Goal: Task Accomplishment & Management: Use online tool/utility

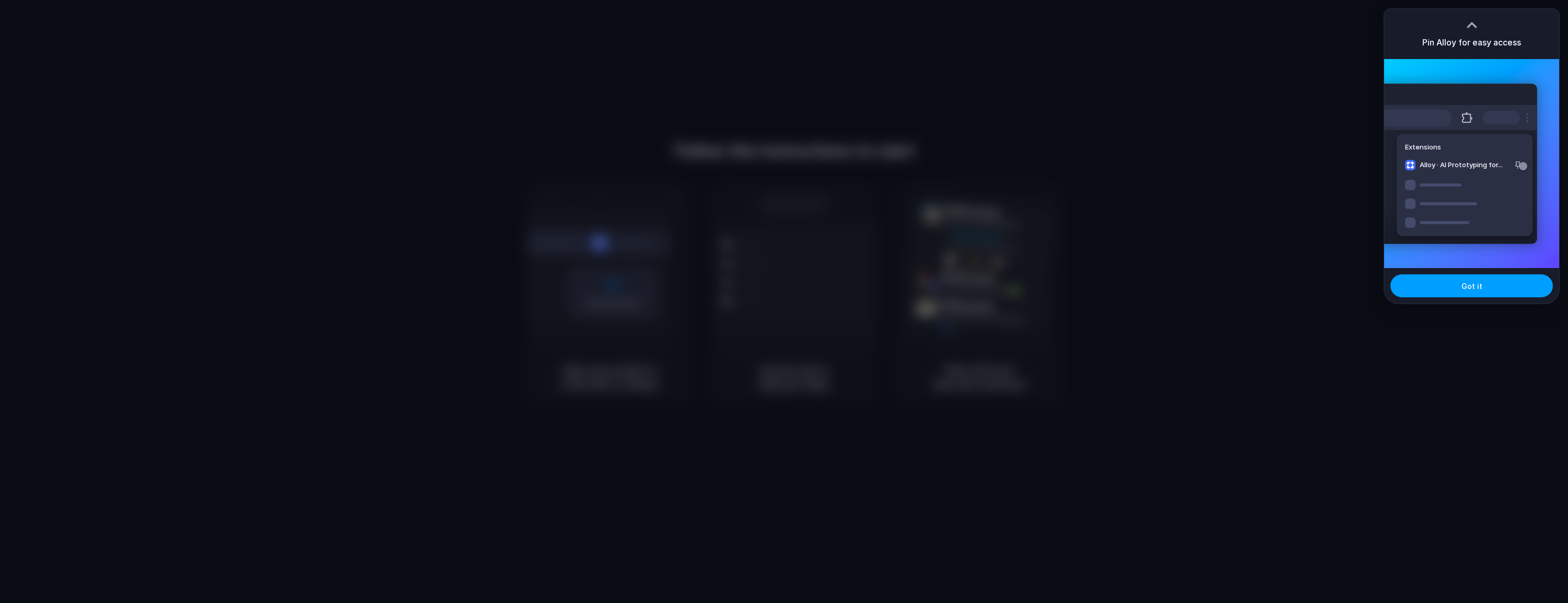
click at [1473, 288] on span "Got it" at bounding box center [1472, 286] width 21 height 11
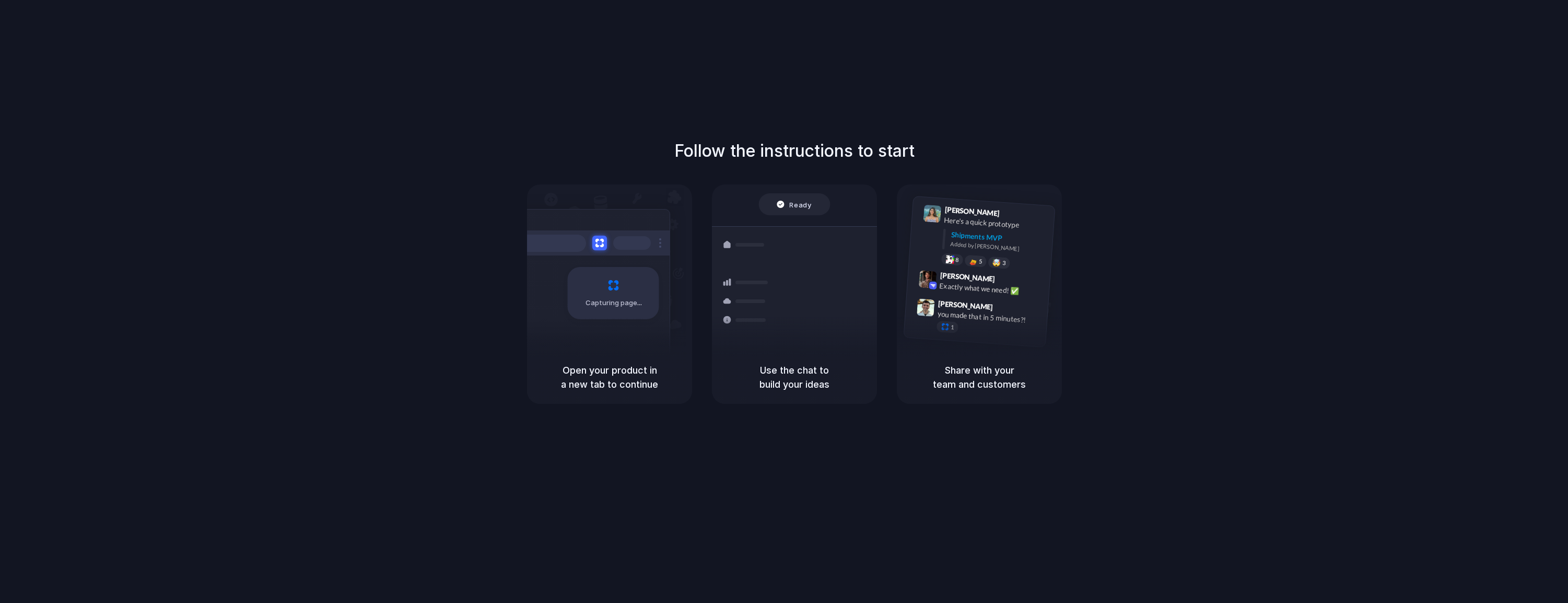
click at [603, 330] on div "Capturing page" at bounding box center [591, 290] width 158 height 160
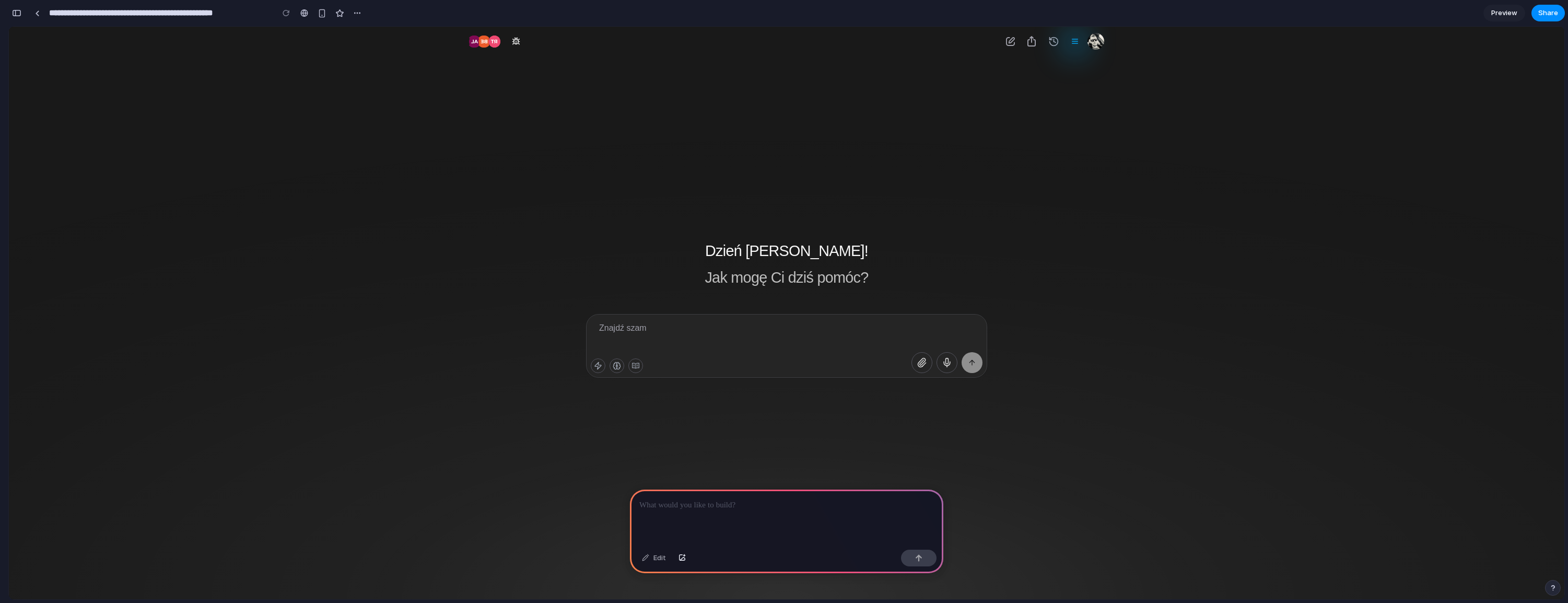
click at [758, 506] on p at bounding box center [786, 505] width 295 height 13
drag, startPoint x: 658, startPoint y: 247, endPoint x: 840, endPoint y: 353, distance: 210.6
click at [839, 351] on div "Dzień dobry, Wojciech! Jak mogę Ci dziś pomóc? Znajdź szam" at bounding box center [786, 313] width 1555 height 573
drag, startPoint x: 840, startPoint y: 355, endPoint x: 910, endPoint y: 344, distance: 70.9
click at [840, 258] on div "Dzień dobry, Wojciech! Jak mogę Ci dziś pomóc? Znajdź szam" at bounding box center [786, 313] width 1555 height 573
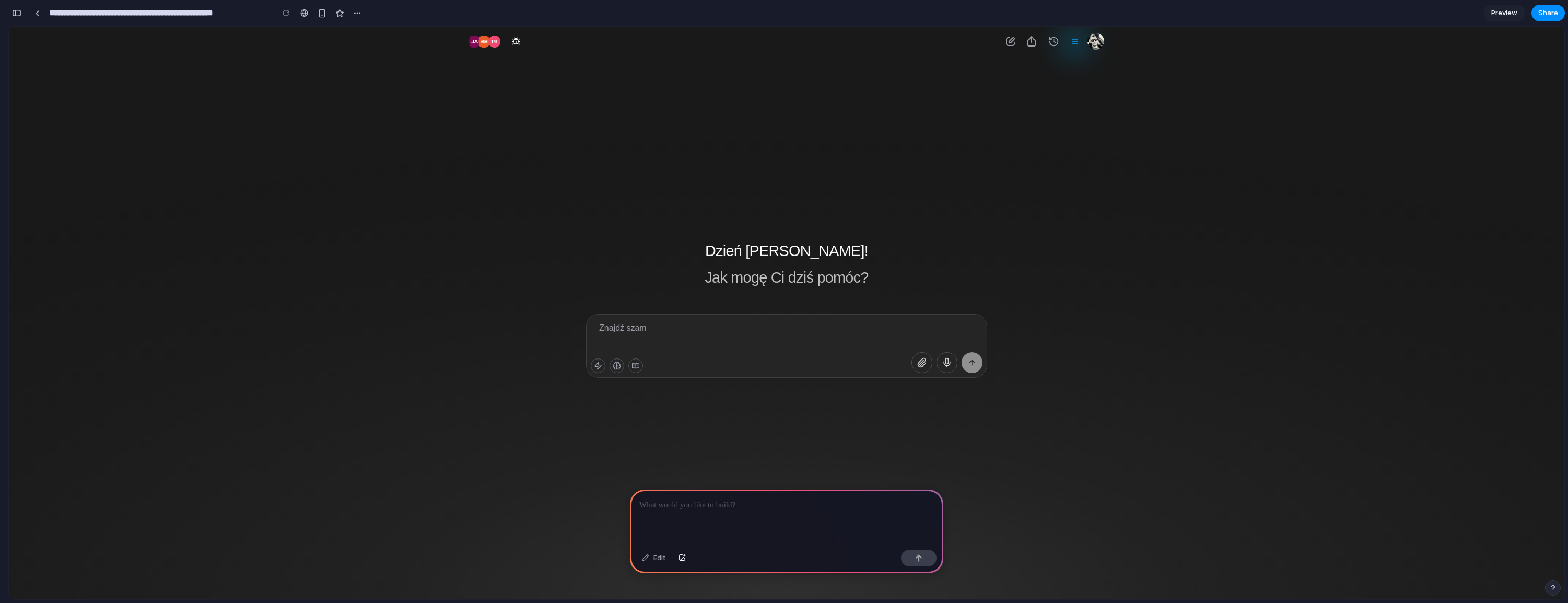
click at [954, 366] on button "Nagraj wiadomość" at bounding box center [947, 363] width 21 height 21
drag, startPoint x: 975, startPoint y: 362, endPoint x: 946, endPoint y: 365, distance: 29.2
click at [952, 364] on div at bounding box center [946, 363] width 71 height 21
drag, startPoint x: 922, startPoint y: 364, endPoint x: 582, endPoint y: 361, distance: 340.0
click at [922, 364] on icon "Dodaj pliki" at bounding box center [921, 362] width 7 height 9
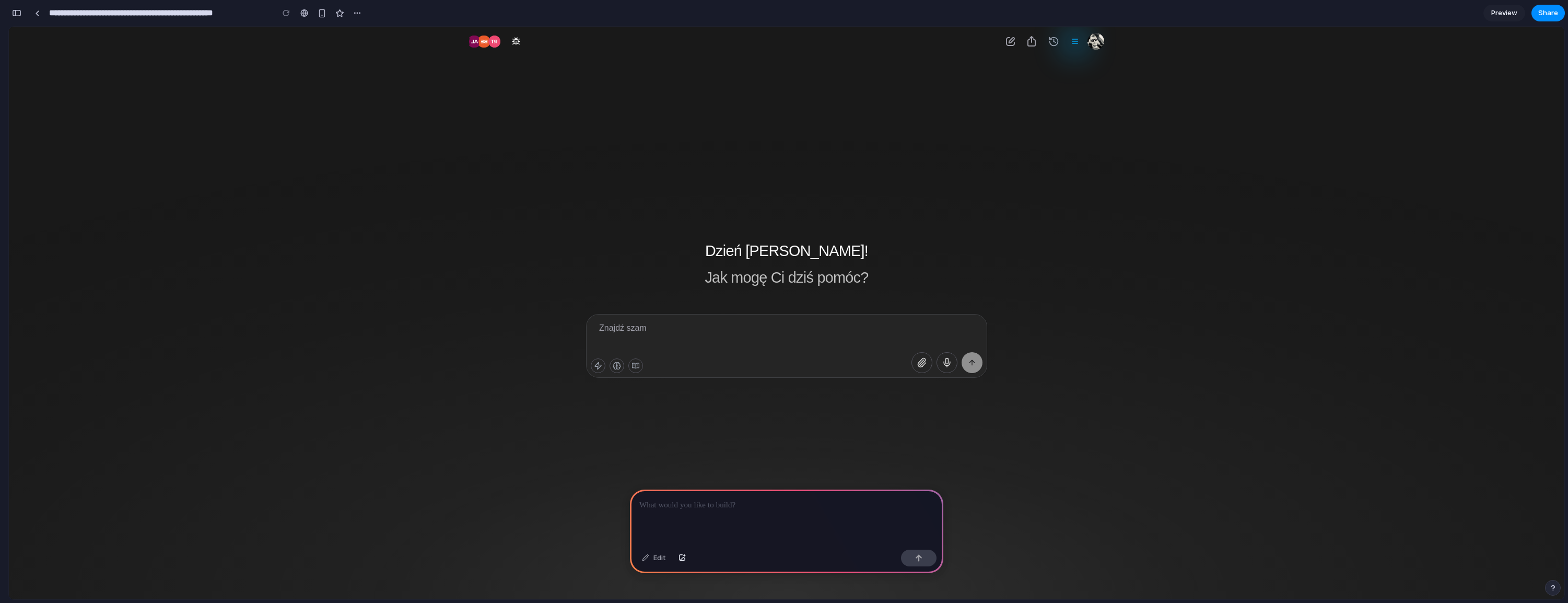
drag, startPoint x: 611, startPoint y: 365, endPoint x: 628, endPoint y: 364, distance: 17.0
click at [629, 364] on div at bounding box center [616, 366] width 52 height 15
click at [612, 365] on icon "button" at bounding box center [616, 366] width 9 height 9
click at [1092, 38] on img "button" at bounding box center [1095, 41] width 17 height 17
click at [1082, 42] on div at bounding box center [1075, 42] width 21 height 21
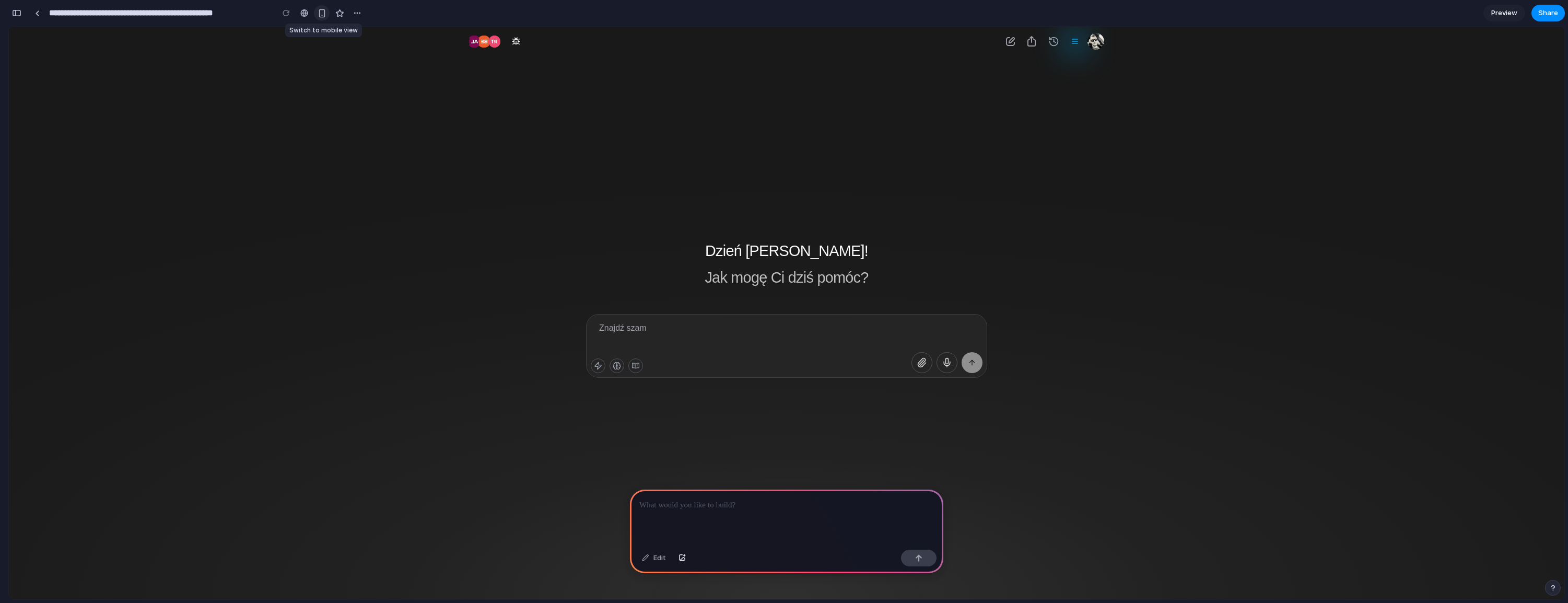
click at [320, 10] on div "button" at bounding box center [322, 13] width 9 height 9
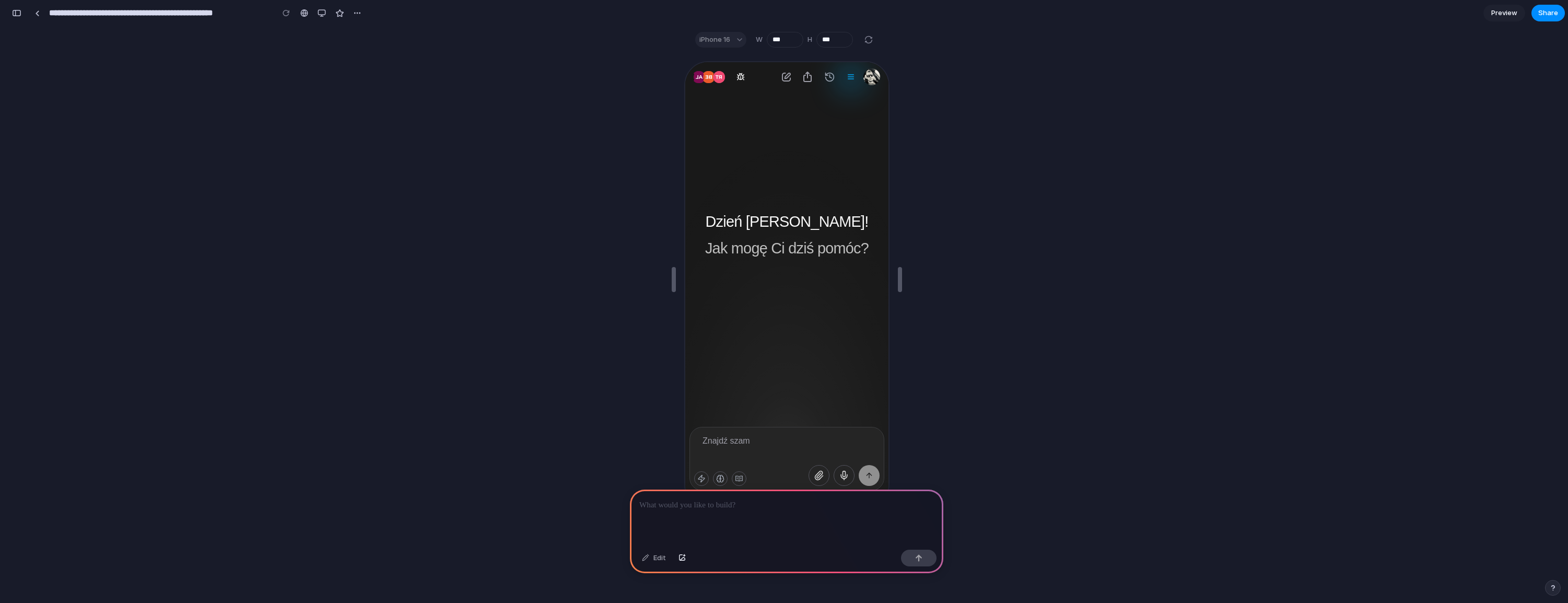
click at [712, 506] on p at bounding box center [786, 505] width 295 height 13
click at [663, 557] on div "Edit" at bounding box center [654, 558] width 34 height 17
click at [843, 73] on div at bounding box center [850, 76] width 21 height 21
click at [854, 72] on div at bounding box center [850, 76] width 21 height 21
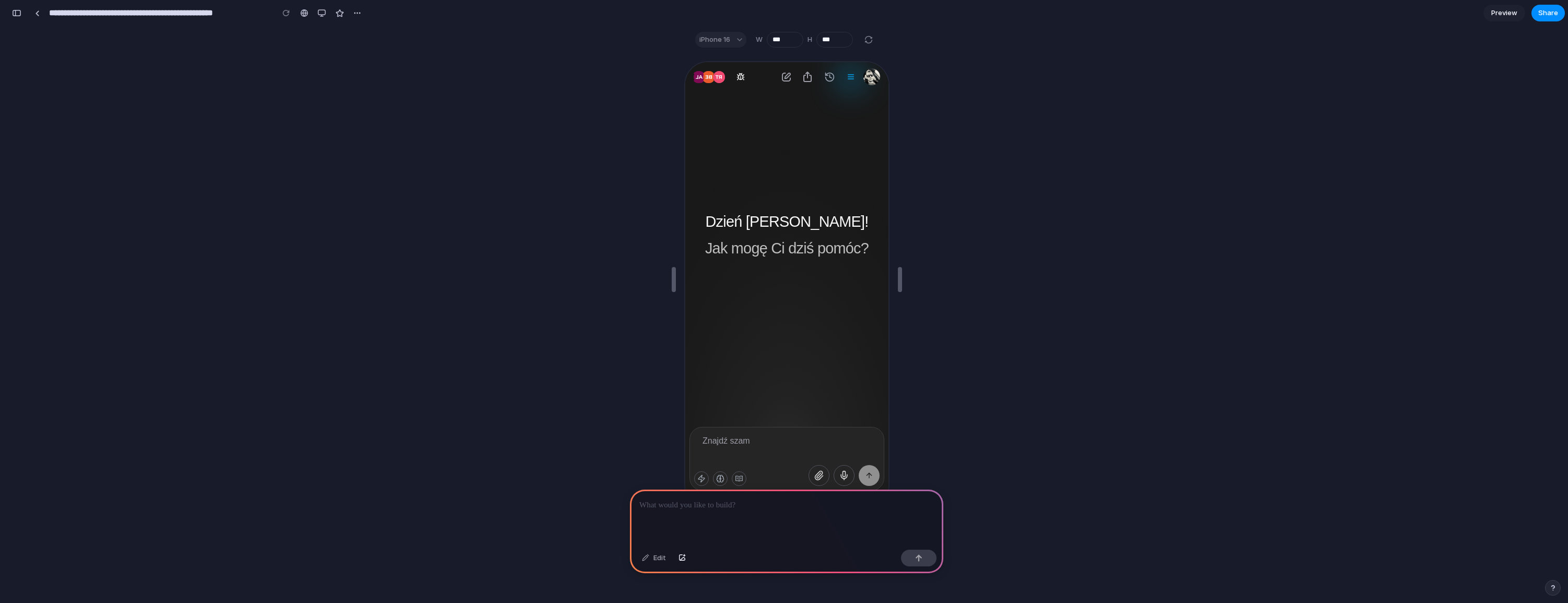
click at [854, 72] on div at bounding box center [850, 76] width 21 height 21
click at [362, 13] on button "button" at bounding box center [358, 13] width 16 height 16
click at [1438, 110] on div "Duplicate Delete" at bounding box center [784, 302] width 1568 height 603
click at [1502, 11] on span "Preview" at bounding box center [1504, 13] width 26 height 11
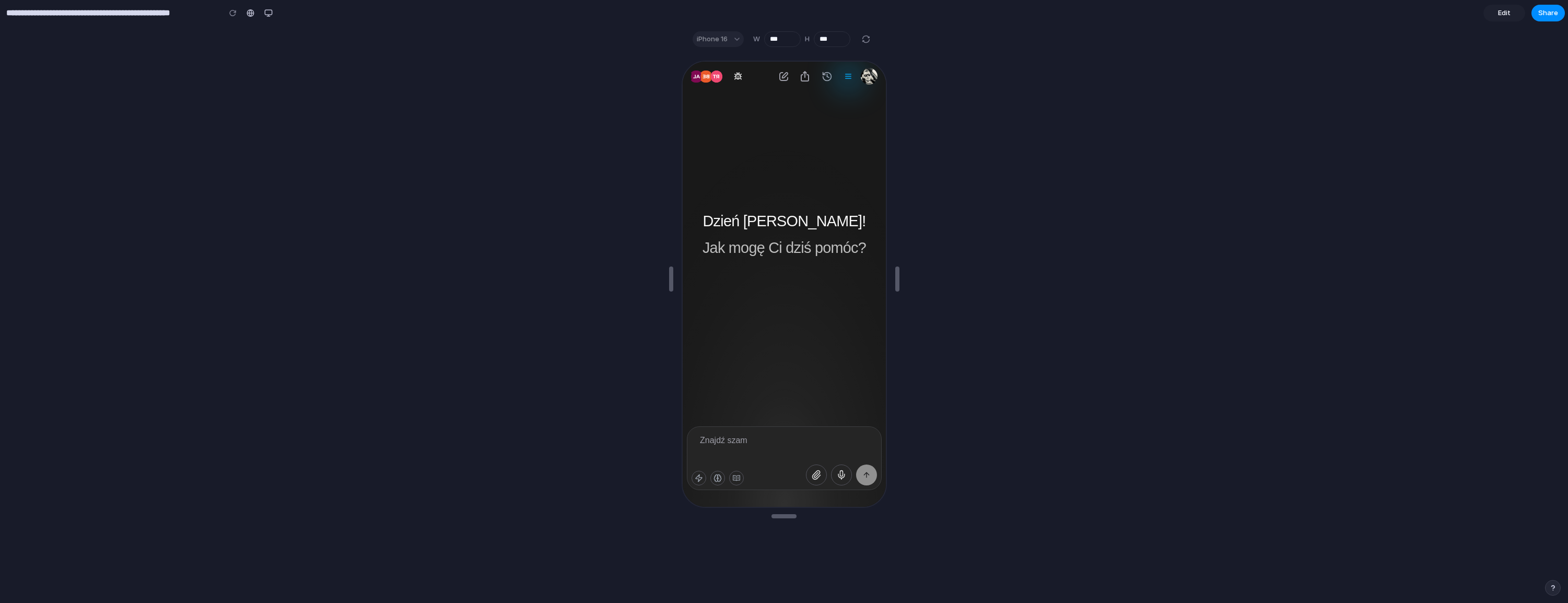
click at [843, 72] on div at bounding box center [846, 75] width 9 height 9
click at [852, 70] on div at bounding box center [847, 76] width 21 height 21
click at [850, 73] on div at bounding box center [846, 75] width 9 height 9
click at [859, 73] on img "button" at bounding box center [867, 75] width 17 height 17
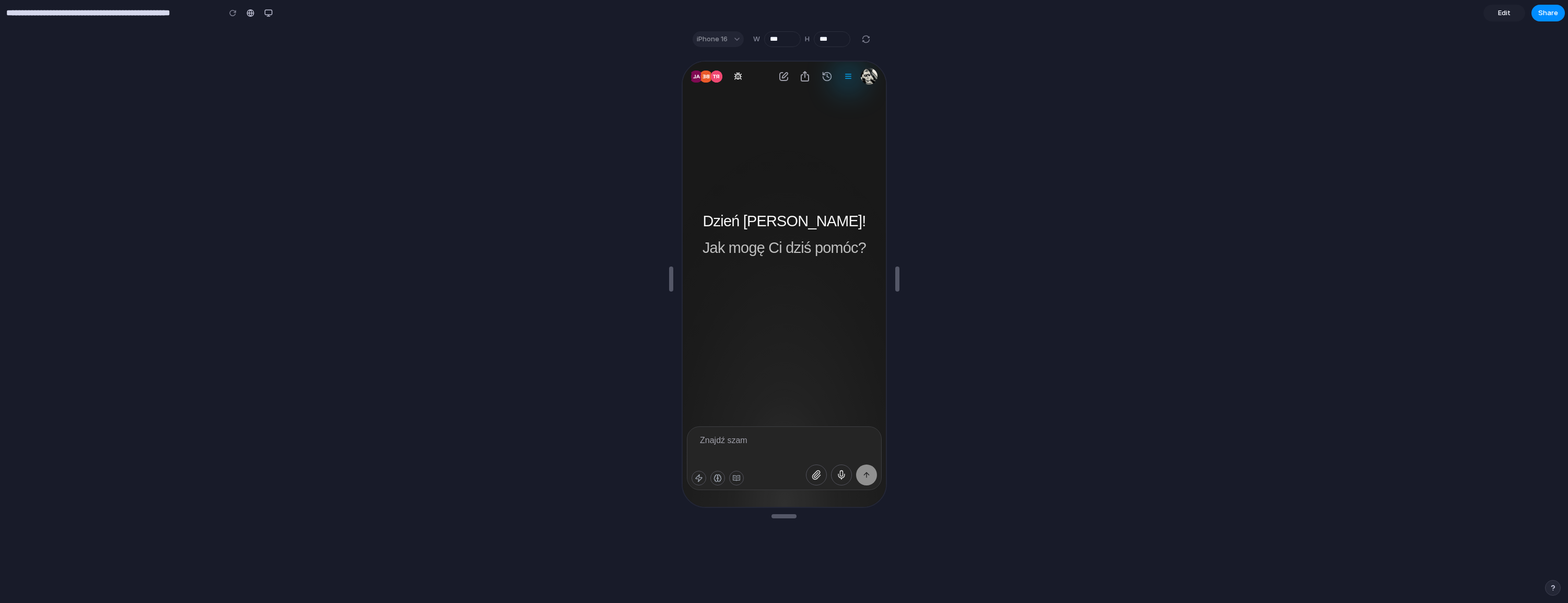
click at [1500, 16] on span "Edit" at bounding box center [1504, 13] width 13 height 11
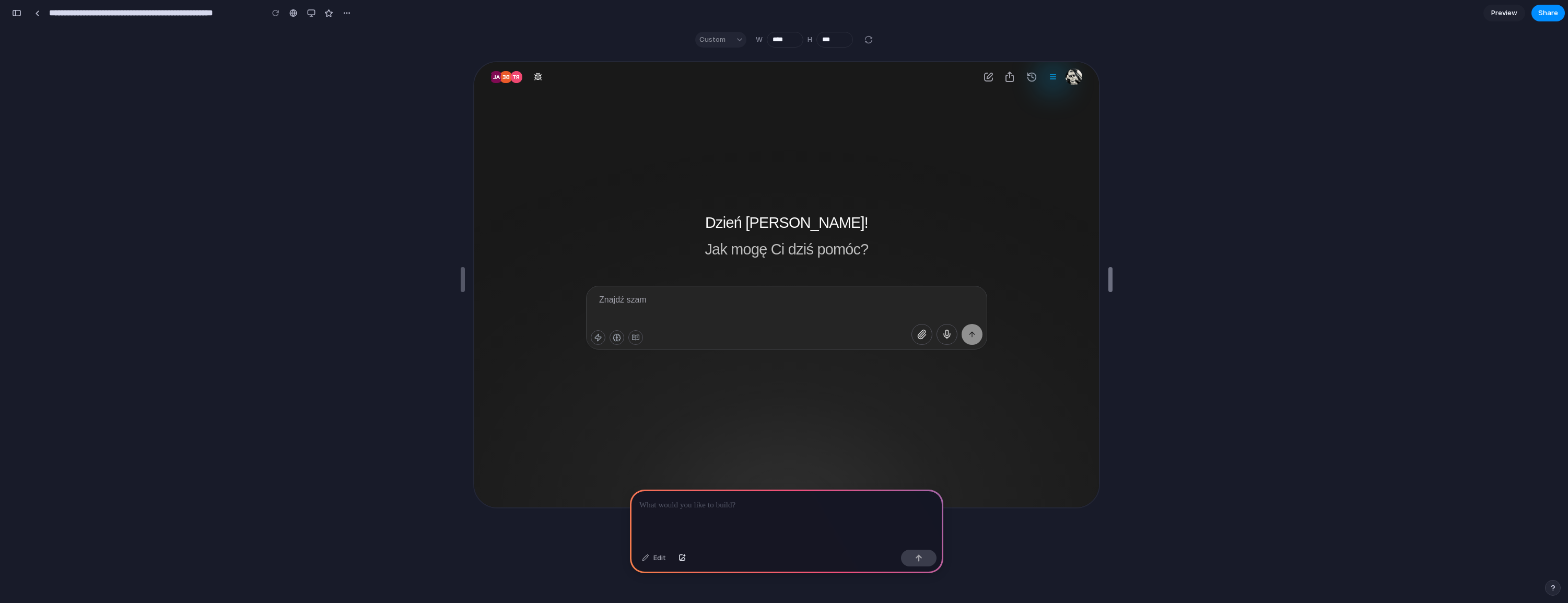
drag, startPoint x: 904, startPoint y: 272, endPoint x: 1230, endPoint y: 298, distance: 327.0
click at [1058, 77] on div at bounding box center [1052, 76] width 21 height 21
click at [1055, 76] on div at bounding box center [1052, 76] width 9 height 9
click at [998, 77] on div "Historia wiadomości Search through your past conversations Produkty Moje pliki …" at bounding box center [933, 76] width 295 height 19
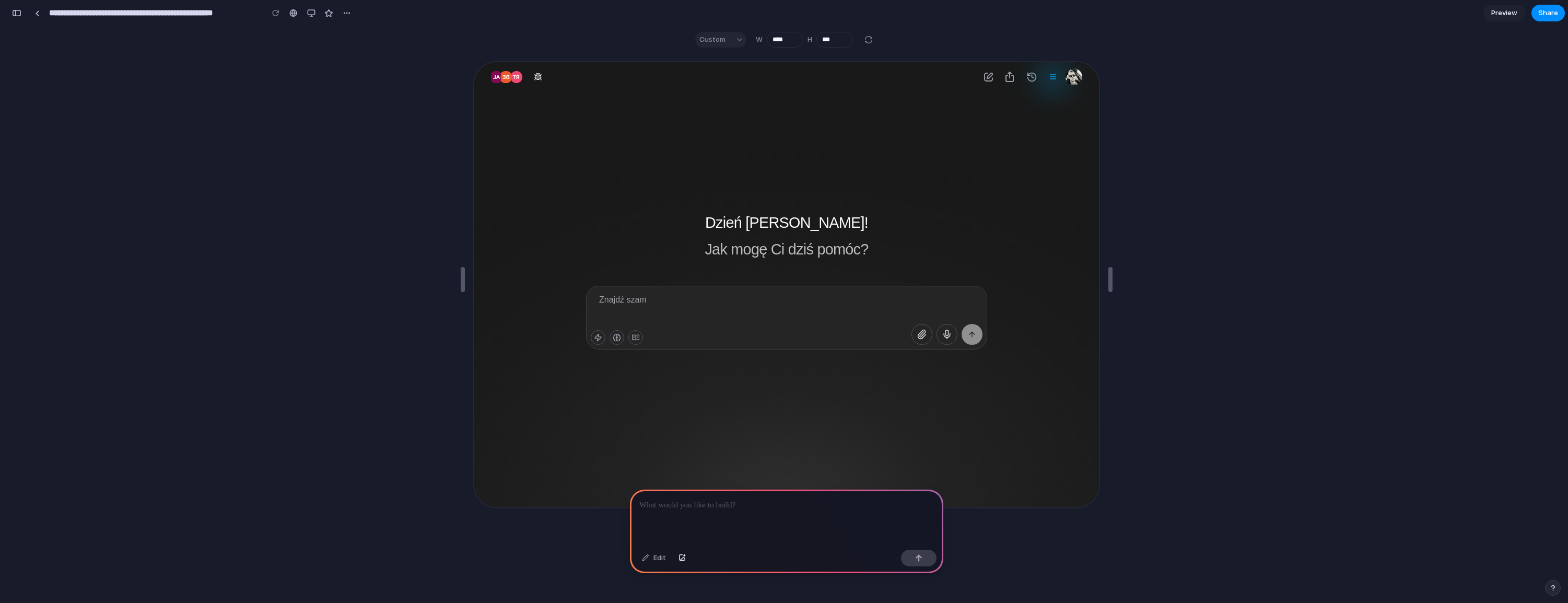
click at [1008, 75] on icon "button" at bounding box center [1008, 76] width 7 height 9
click at [103, 7] on input "**********" at bounding box center [153, 13] width 213 height 19
click at [15, 15] on div "button" at bounding box center [17, 13] width 9 height 7
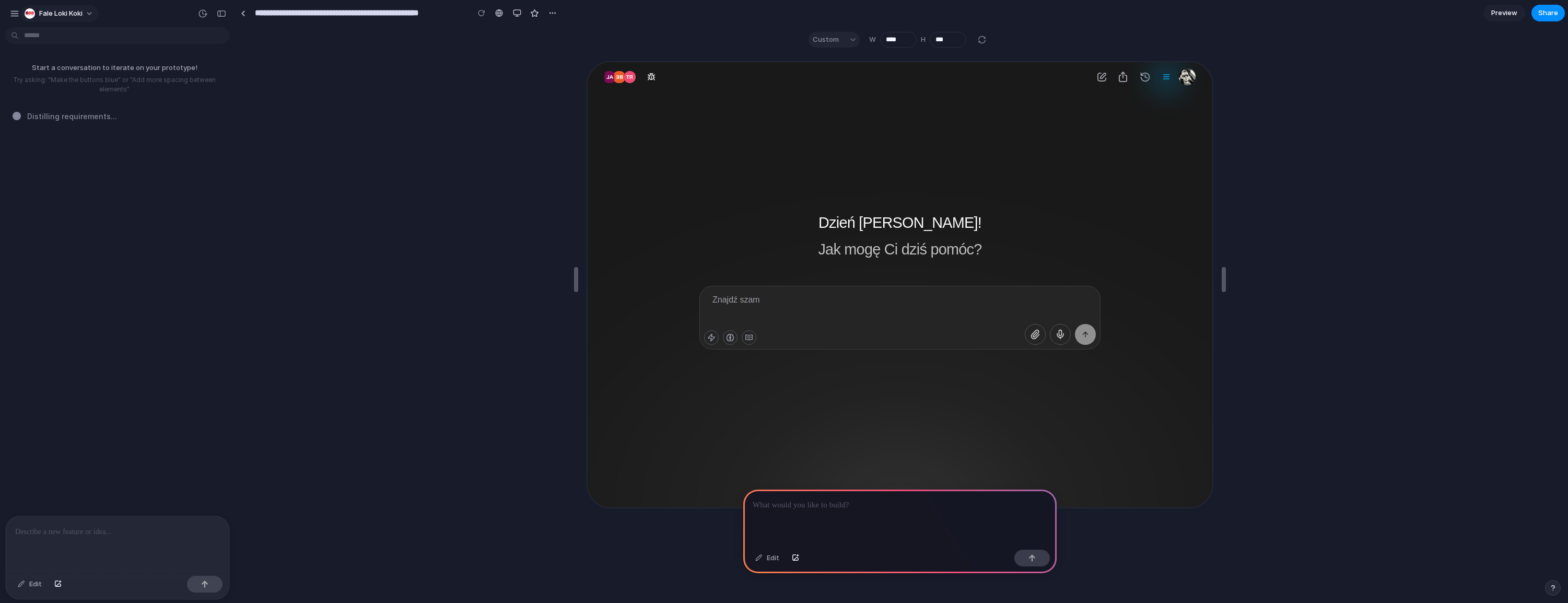
click at [31, 11] on div "button" at bounding box center [30, 14] width 11 height 11
click at [51, 34] on span "Settings" at bounding box center [53, 37] width 28 height 11
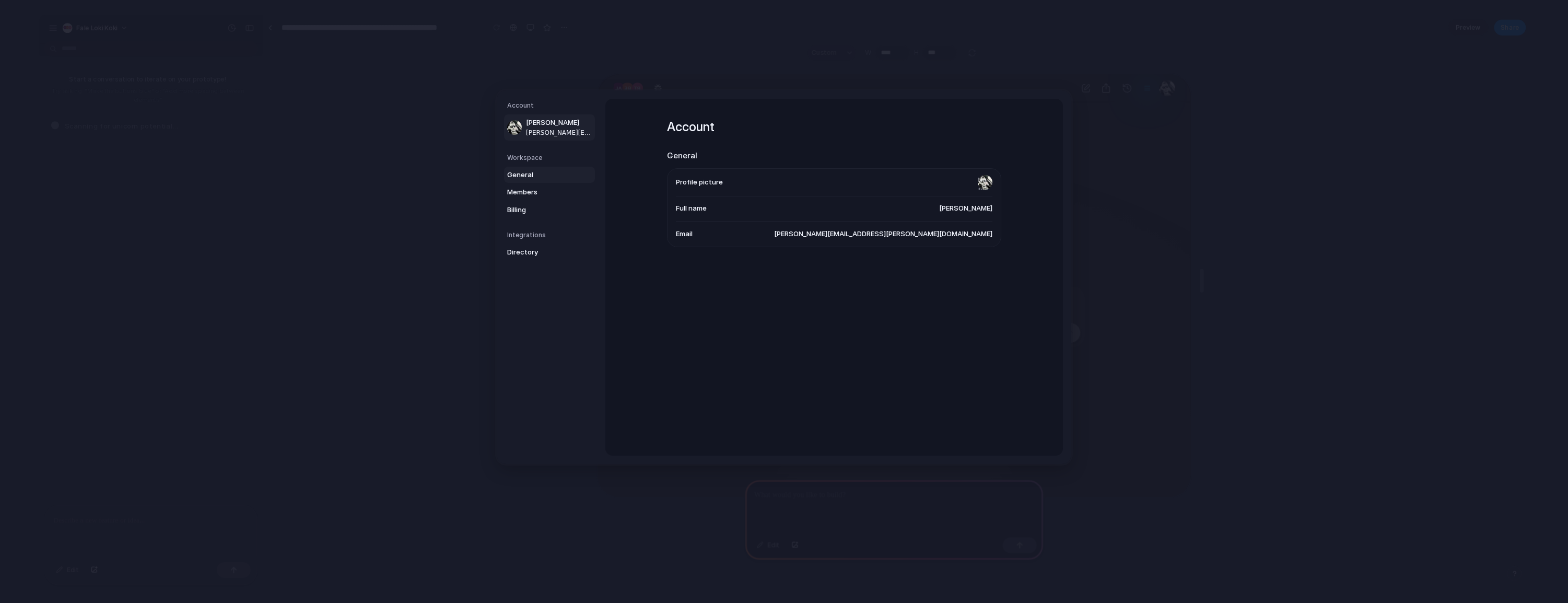
click at [532, 172] on span "General" at bounding box center [540, 175] width 67 height 11
click at [536, 199] on link "Members" at bounding box center [549, 192] width 91 height 17
click at [545, 208] on span "Billing" at bounding box center [540, 210] width 67 height 11
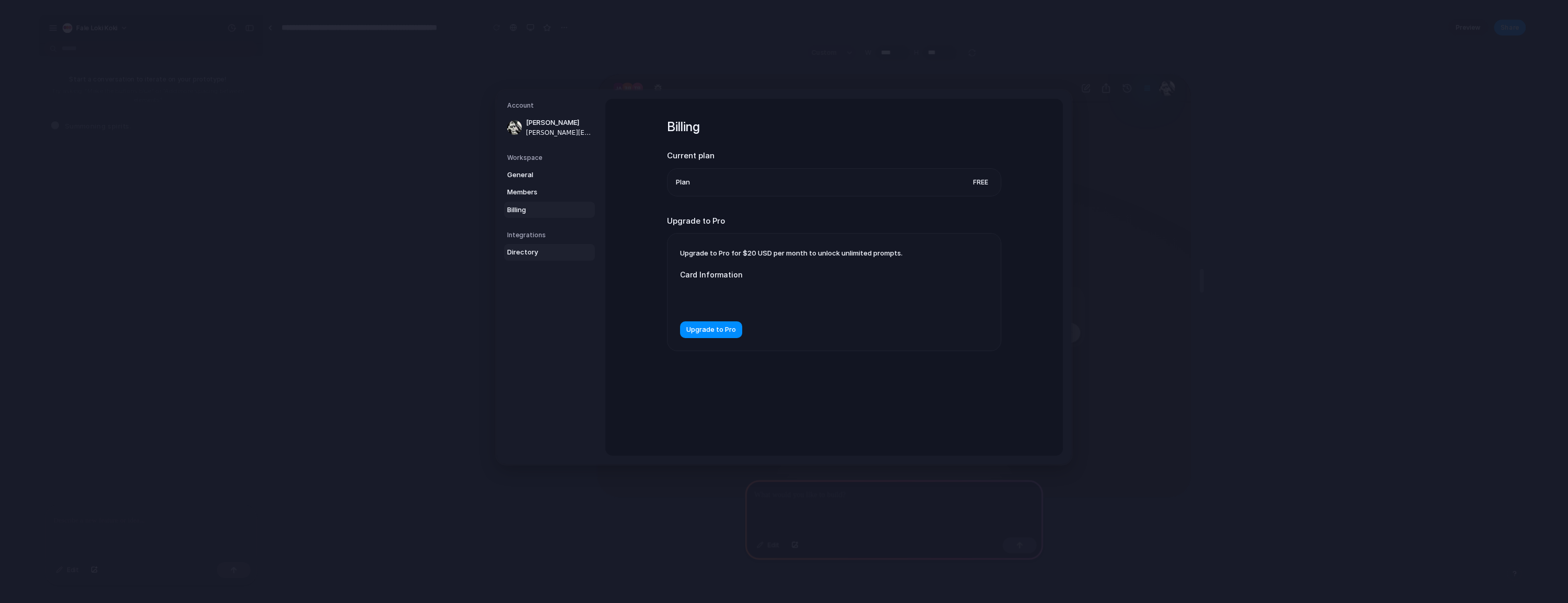
click at [527, 252] on span "Directory" at bounding box center [540, 252] width 67 height 11
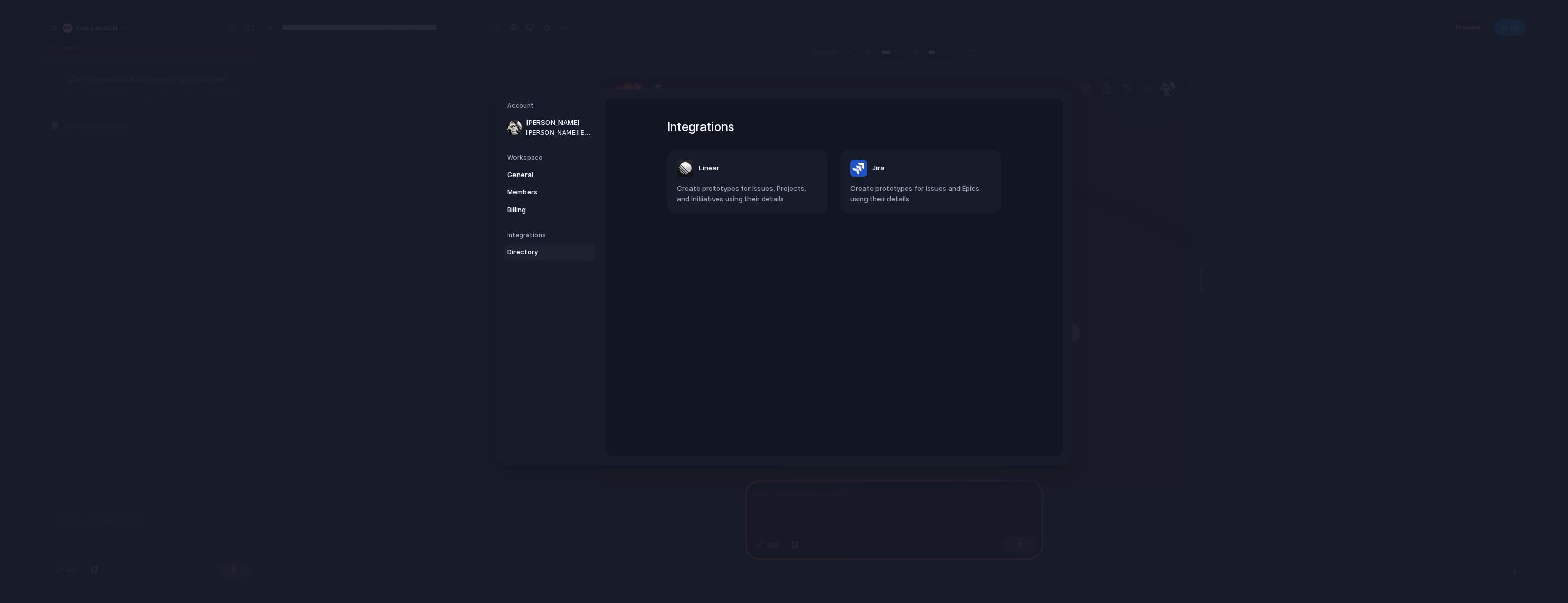
click at [743, 171] on header "Linear" at bounding box center [747, 168] width 141 height 17
click at [984, 147] on span "Connect" at bounding box center [981, 145] width 29 height 11
click at [632, 113] on span "Back" at bounding box center [635, 114] width 16 height 11
click at [535, 213] on span "Billing" at bounding box center [540, 210] width 67 height 11
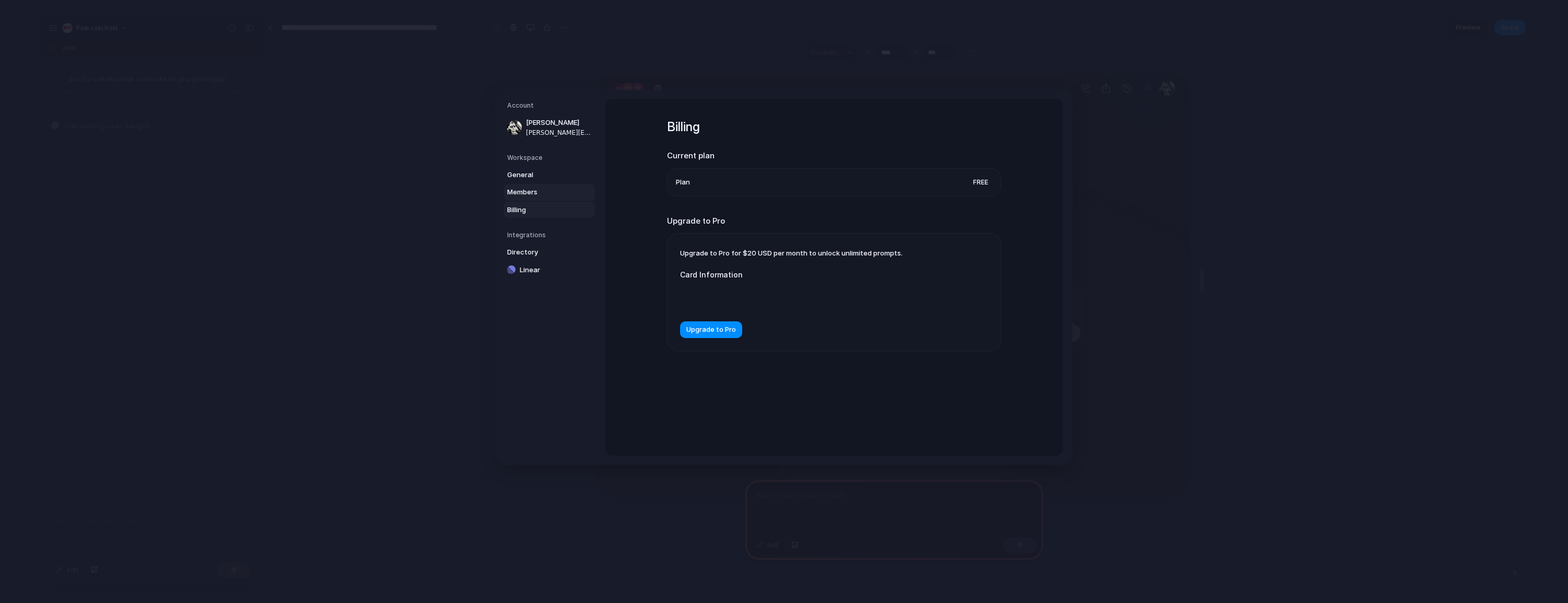
click at [544, 194] on span "Members" at bounding box center [540, 192] width 67 height 11
click at [540, 181] on link "General" at bounding box center [549, 175] width 91 height 17
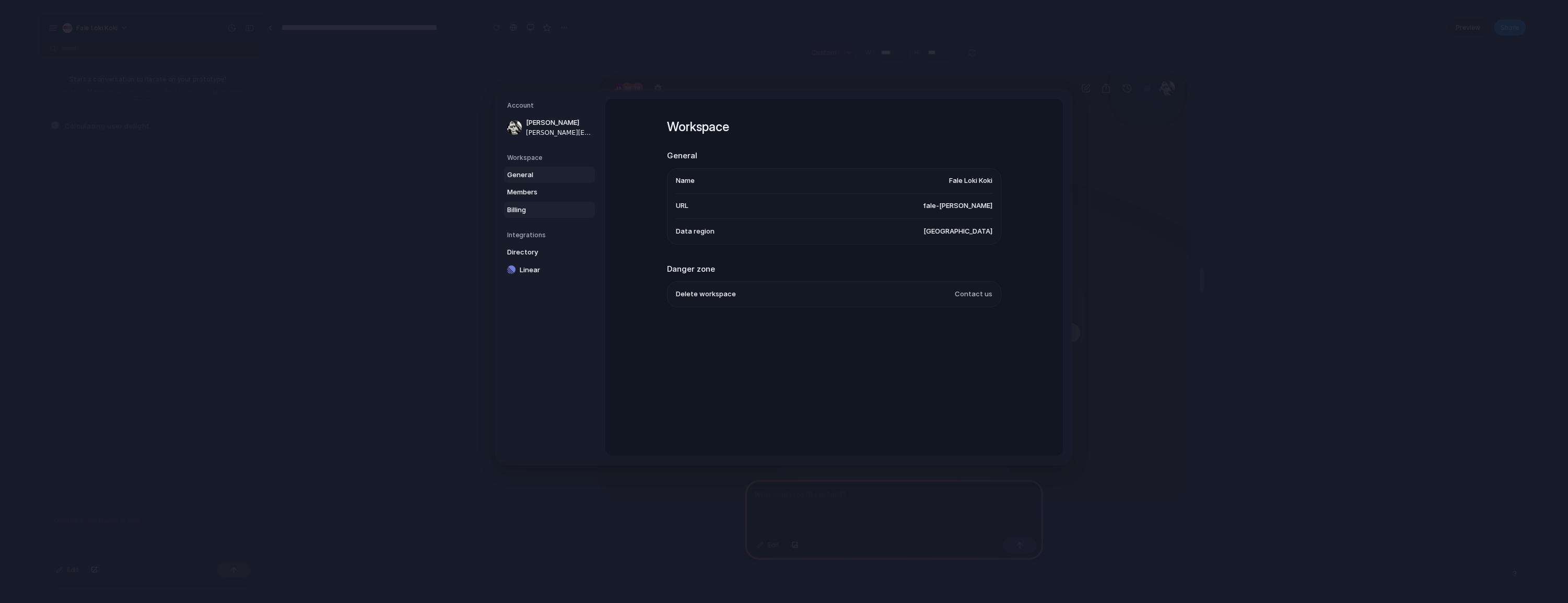
click at [531, 202] on link "Billing" at bounding box center [549, 209] width 91 height 17
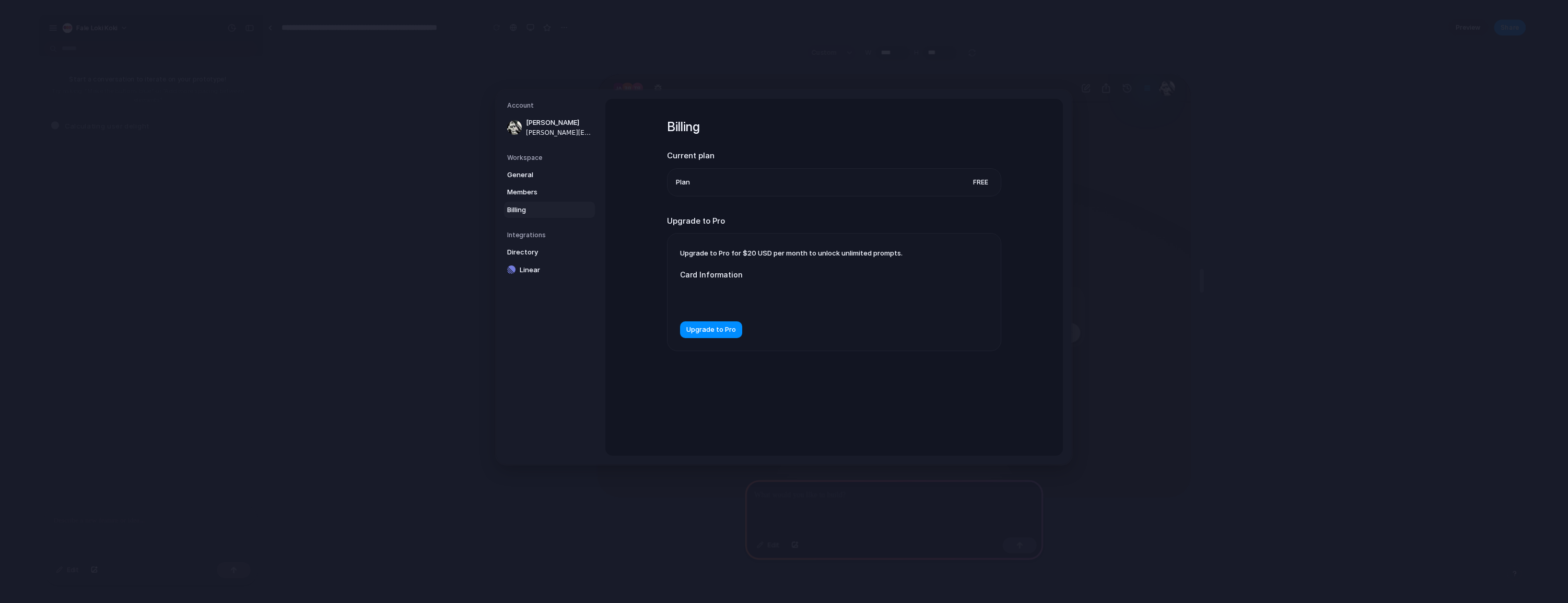
drag, startPoint x: 1237, startPoint y: 193, endPoint x: 614, endPoint y: 133, distance: 625.9
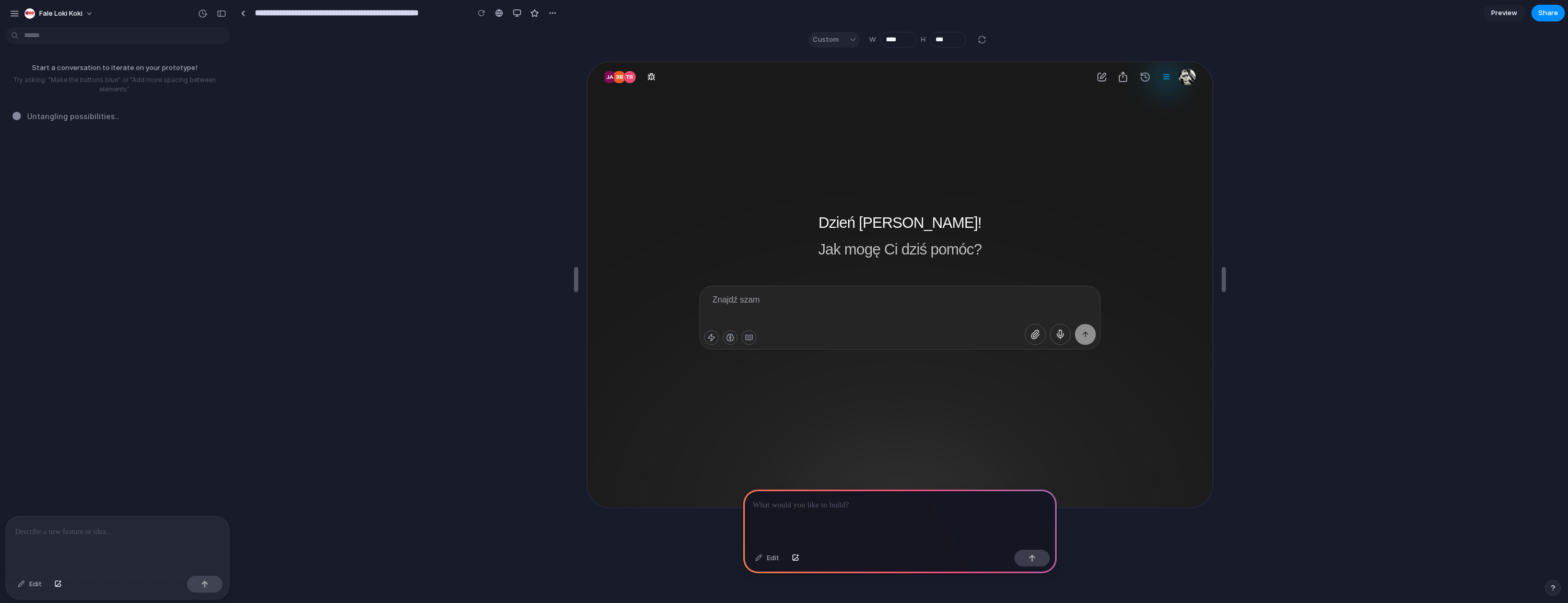
click at [828, 36] on div "Custom" at bounding box center [834, 40] width 51 height 16
click at [849, 41] on div "Custom" at bounding box center [834, 40] width 51 height 16
click at [852, 38] on div "Custom" at bounding box center [834, 40] width 51 height 16
drag, startPoint x: 832, startPoint y: 38, endPoint x: 826, endPoint y: 38, distance: 6.0
click at [829, 38] on div "Custom" at bounding box center [834, 40] width 51 height 16
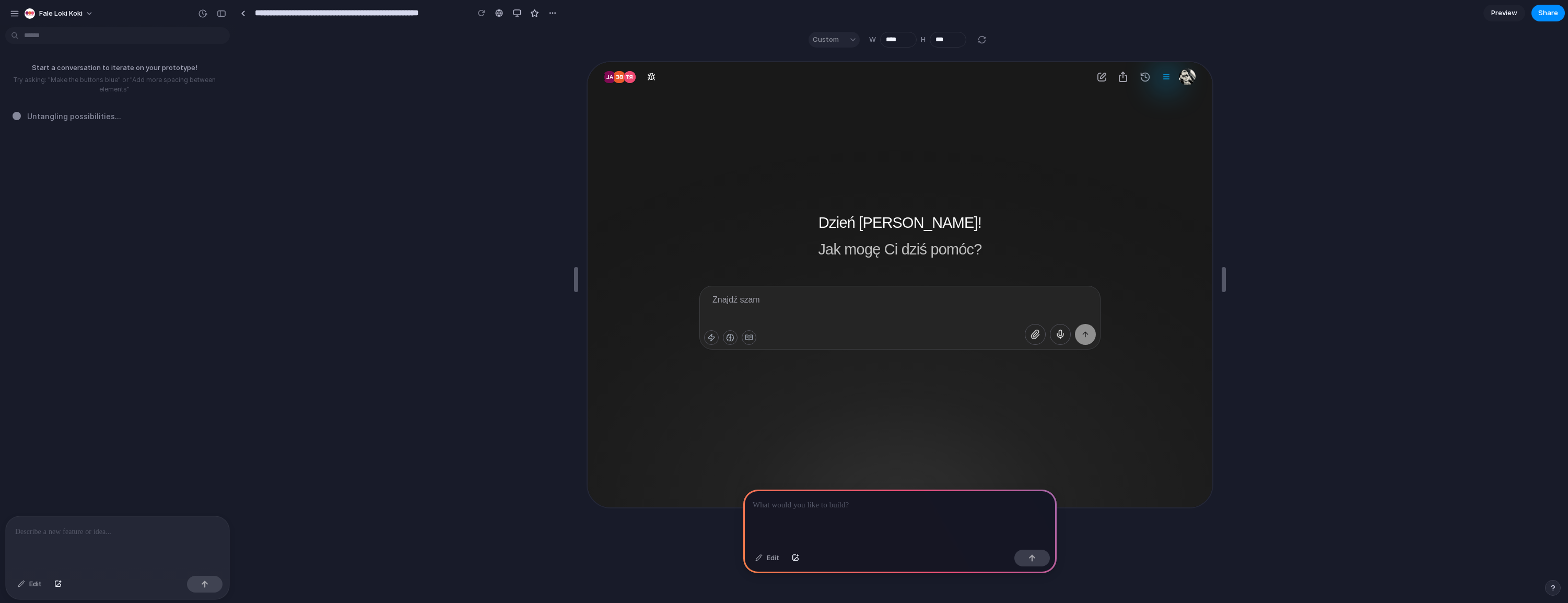
drag, startPoint x: 826, startPoint y: 38, endPoint x: 911, endPoint y: 60, distance: 87.8
click at [827, 39] on div "Custom" at bounding box center [834, 40] width 51 height 16
click at [1074, 338] on div "Dzień dobry, Wojciech! Jak mogę Ci dziś pomóc? Znajdź szam" at bounding box center [899, 284] width 624 height 445
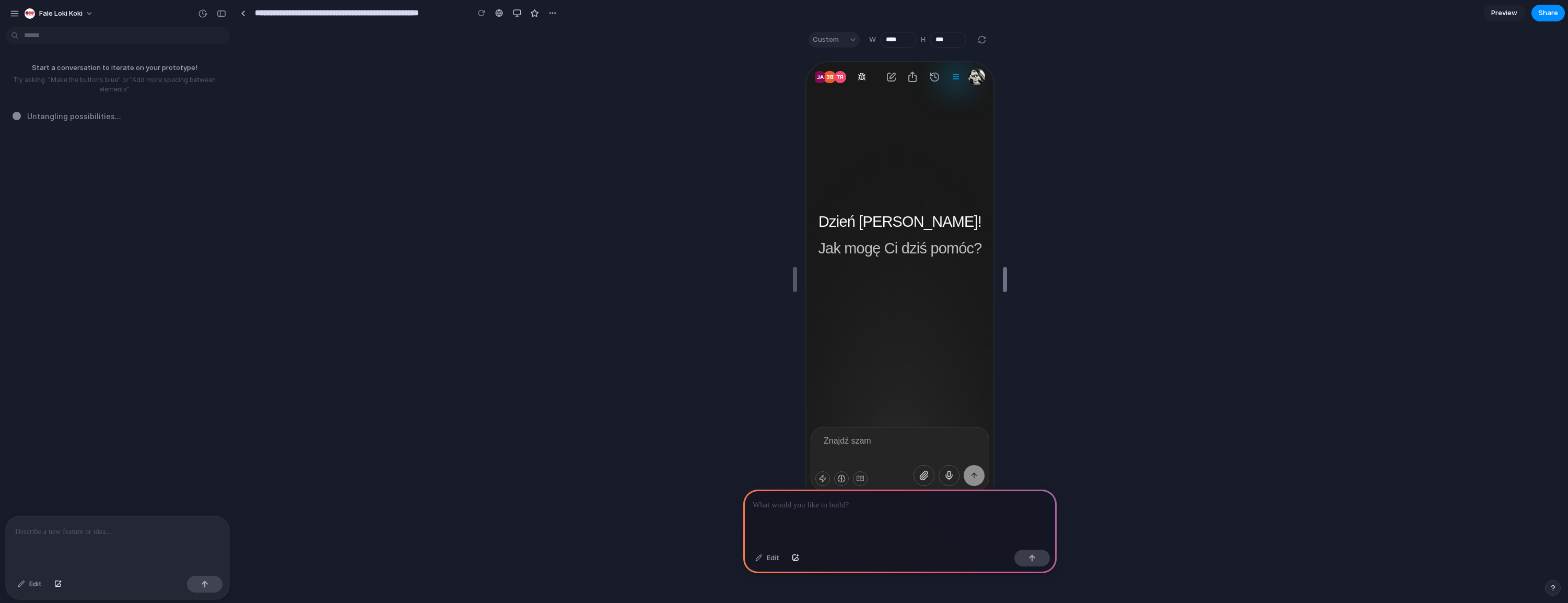
type input "****"
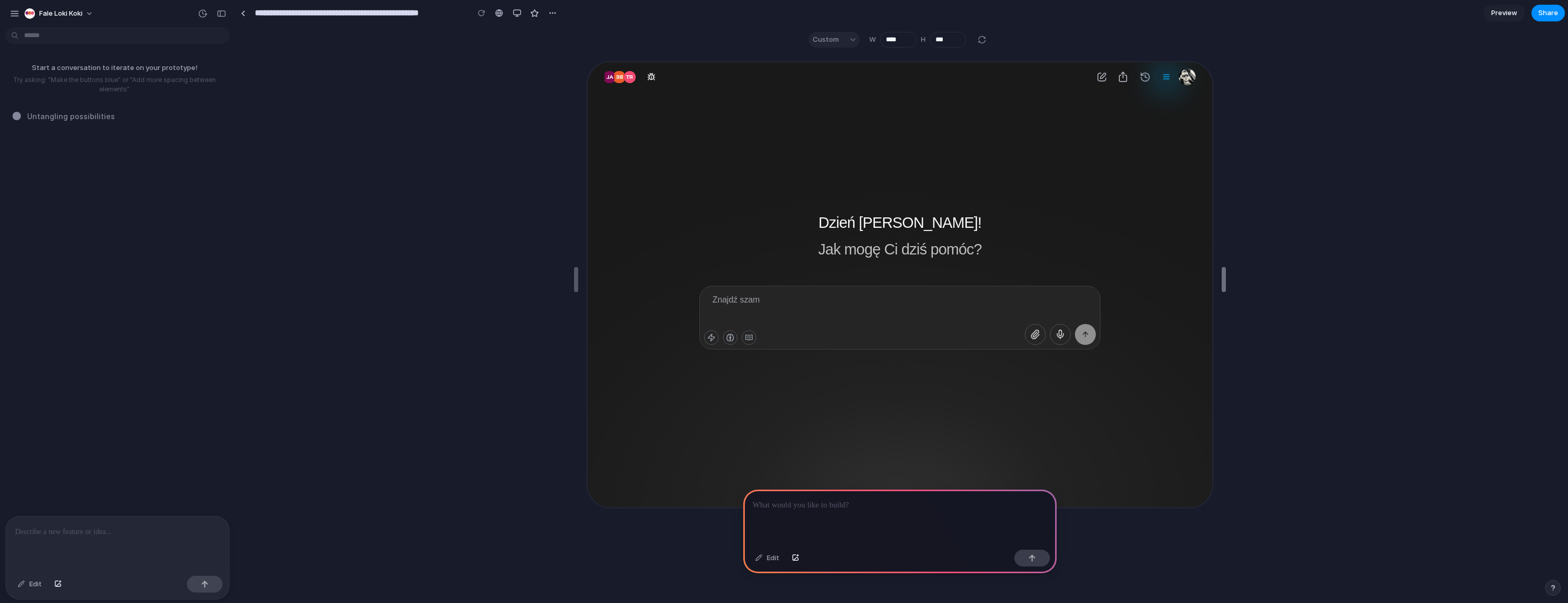
drag, startPoint x: 1222, startPoint y: 283, endPoint x: 460, endPoint y: 266, distance: 762.2
click at [134, 536] on div at bounding box center [118, 544] width 224 height 56
click at [136, 535] on div at bounding box center [118, 544] width 224 height 56
click at [32, 590] on div "Edit" at bounding box center [30, 584] width 34 height 17
click at [34, 584] on div "Edit" at bounding box center [30, 584] width 34 height 17
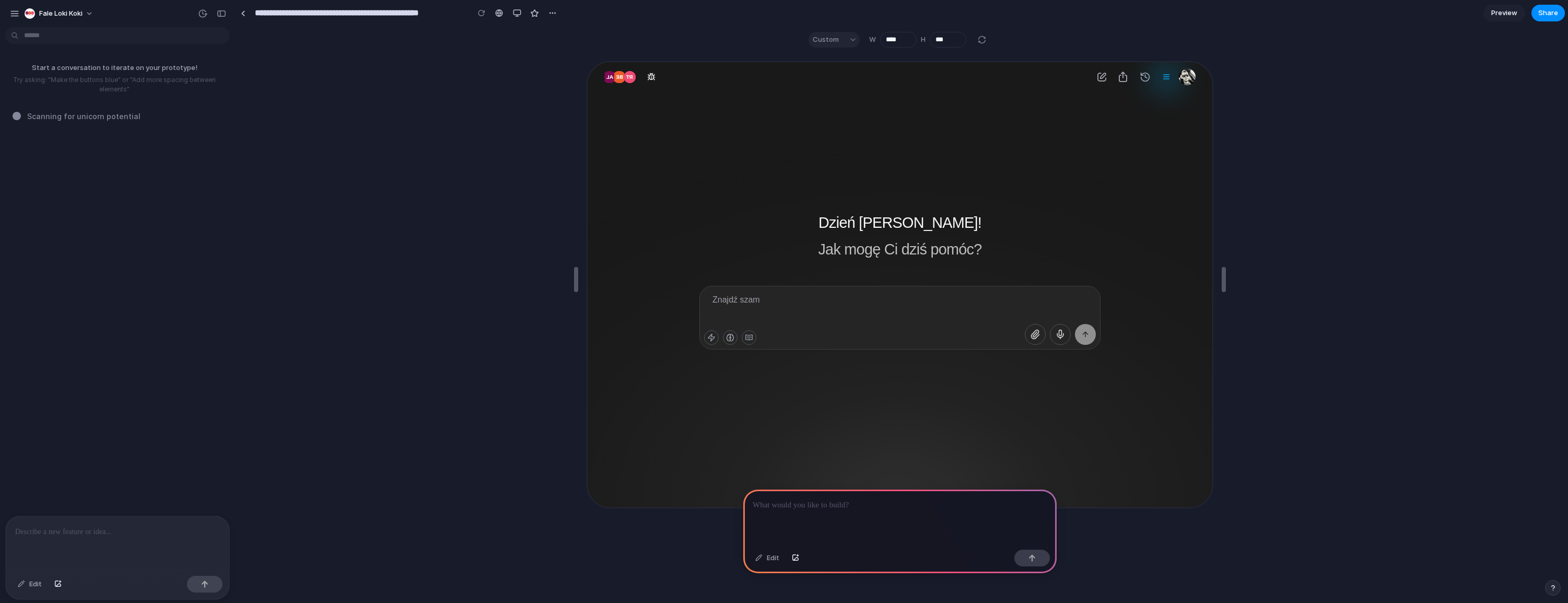
click at [775, 558] on div "Edit" at bounding box center [767, 558] width 34 height 17
click at [142, 525] on p at bounding box center [117, 531] width 205 height 13
click at [110, 111] on span "Scanning for unicorn potent ..." at bounding box center [82, 116] width 111 height 11
click at [111, 115] on div "Scanning f" at bounding box center [121, 116] width 217 height 11
click at [59, 119] on div "Sc ." at bounding box center [121, 116] width 217 height 11
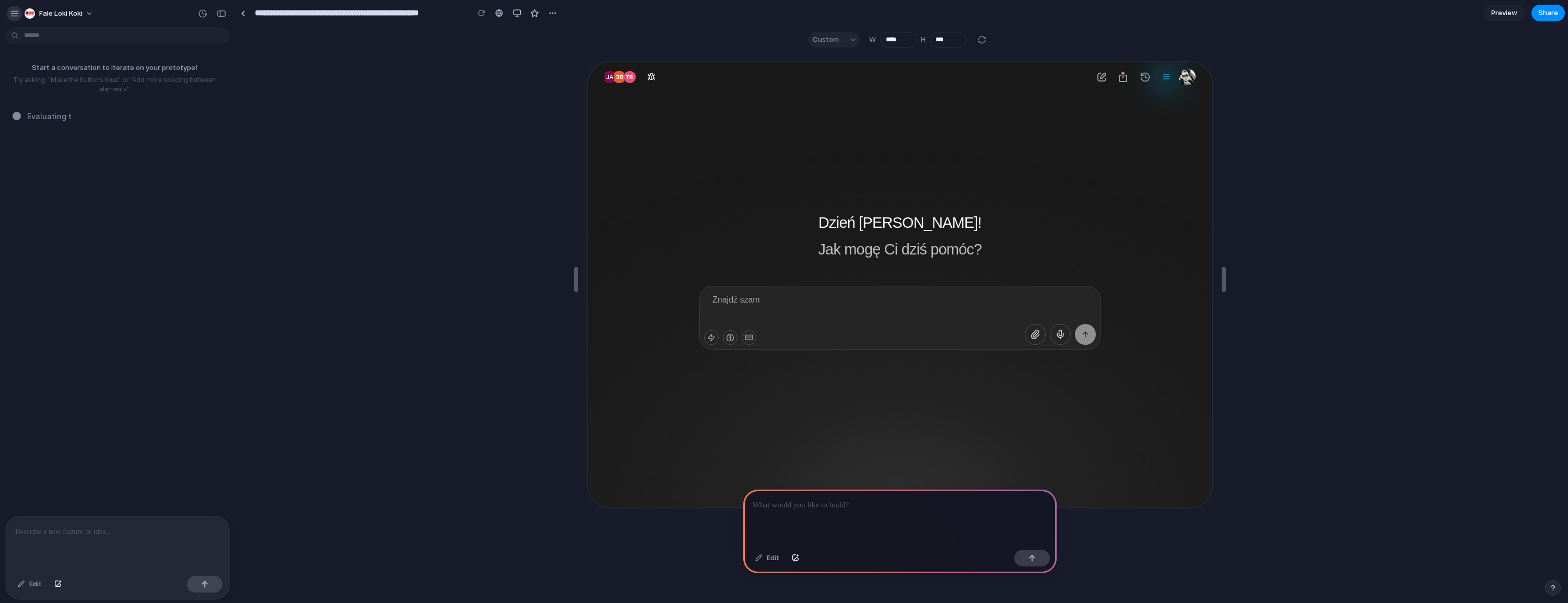
click at [13, 16] on div "button" at bounding box center [15, 13] width 9 height 9
click at [16, 13] on div "button" at bounding box center [15, 13] width 9 height 9
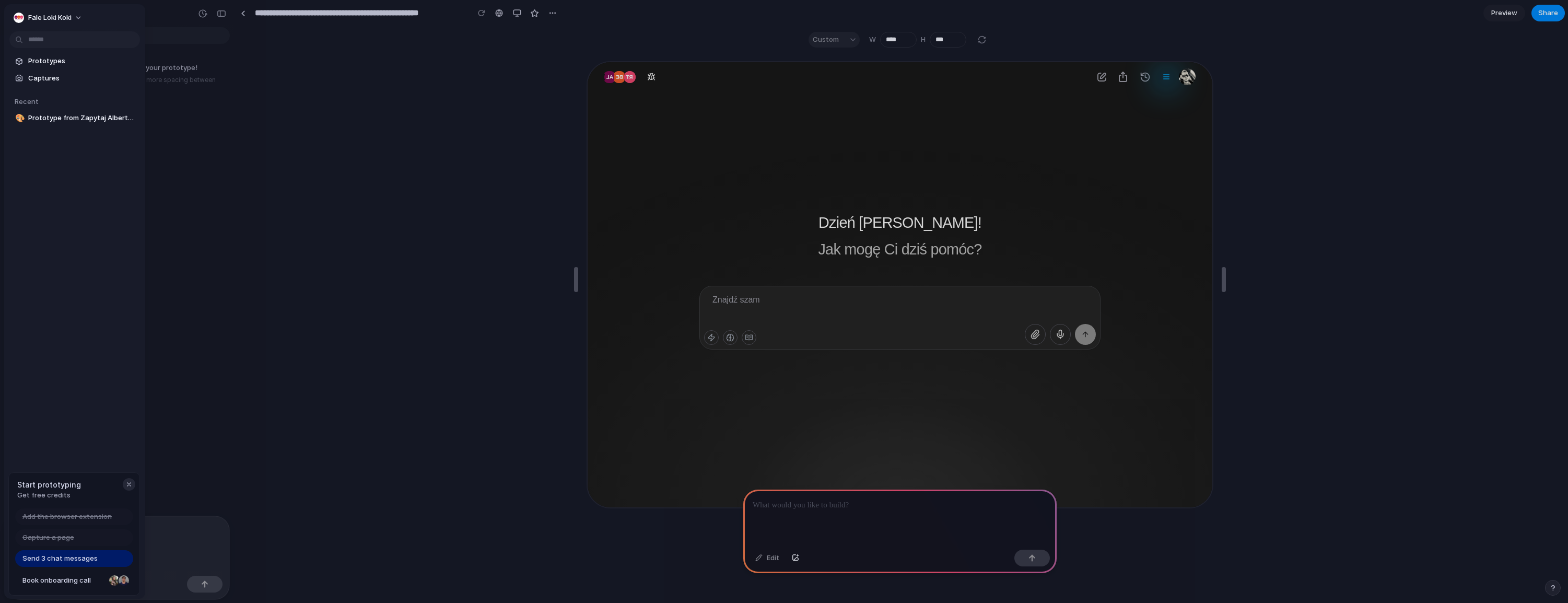
click at [131, 487] on div "button" at bounding box center [129, 484] width 9 height 9
click at [72, 61] on span "Prototypes" at bounding box center [82, 61] width 107 height 11
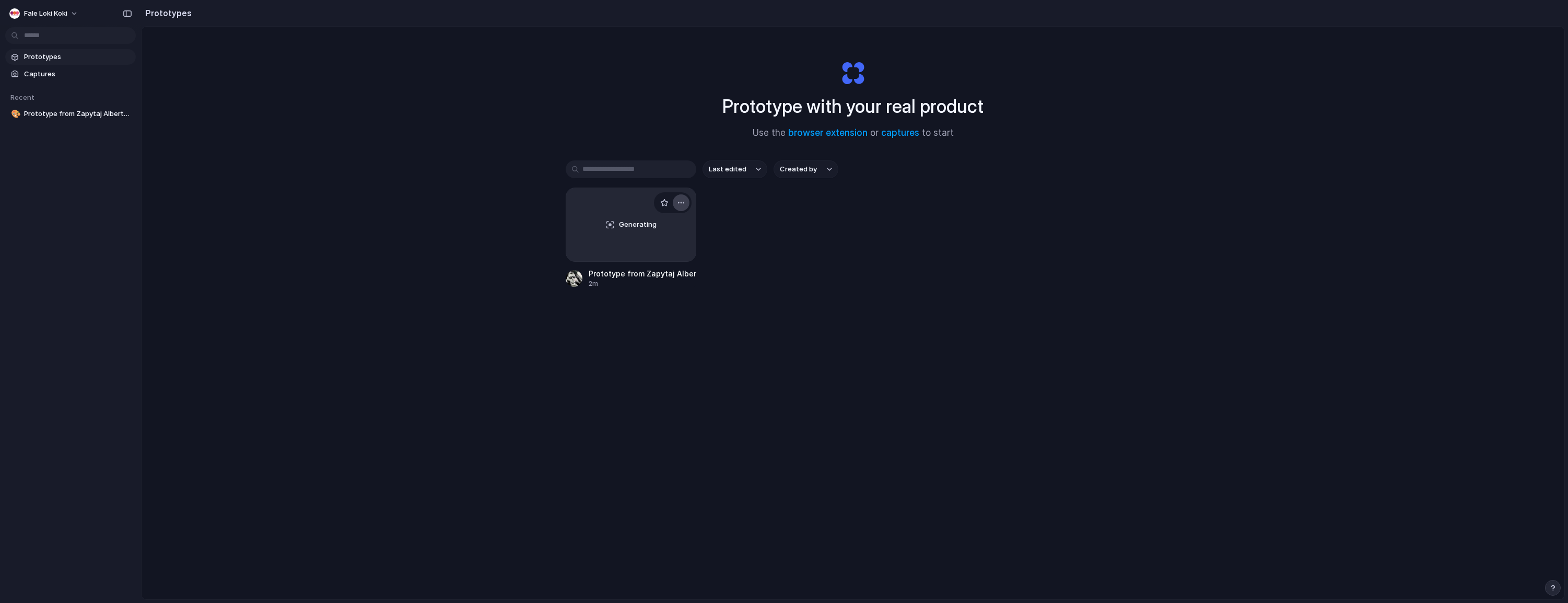
click at [683, 201] on button "button" at bounding box center [681, 202] width 17 height 17
click at [770, 278] on div "Open in new tab Rename Copy link Delete" at bounding box center [784, 302] width 1568 height 603
click at [32, 56] on span "Prototypes" at bounding box center [77, 57] width 107 height 11
click at [38, 78] on span "Captures" at bounding box center [77, 74] width 107 height 11
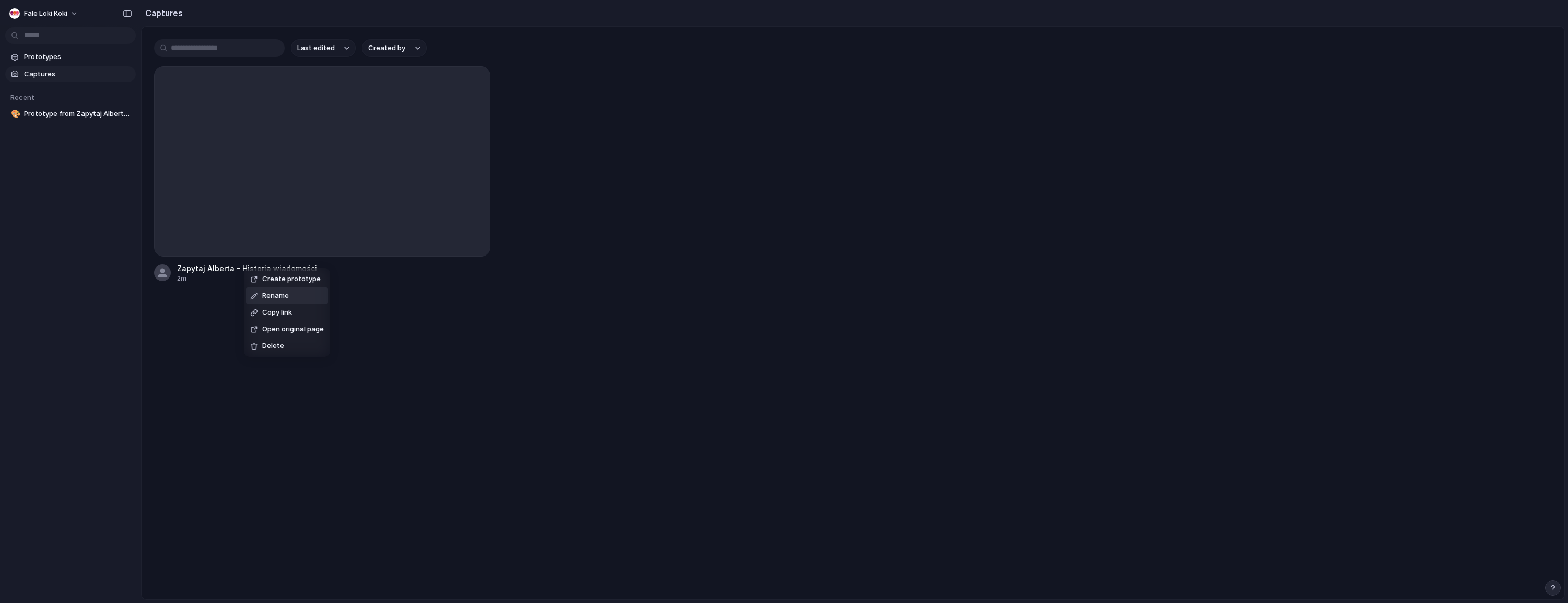
click at [483, 339] on div "Create prototype Rename Copy link Open original page Delete" at bounding box center [784, 302] width 1568 height 603
click at [389, 177] on div at bounding box center [322, 162] width 335 height 190
click at [479, 82] on button "button" at bounding box center [475, 81] width 17 height 17
click at [585, 150] on div "Create prototype Rename Copy link Open original page Delete" at bounding box center [784, 302] width 1568 height 603
click at [38, 54] on span "Prototypes" at bounding box center [77, 57] width 107 height 11
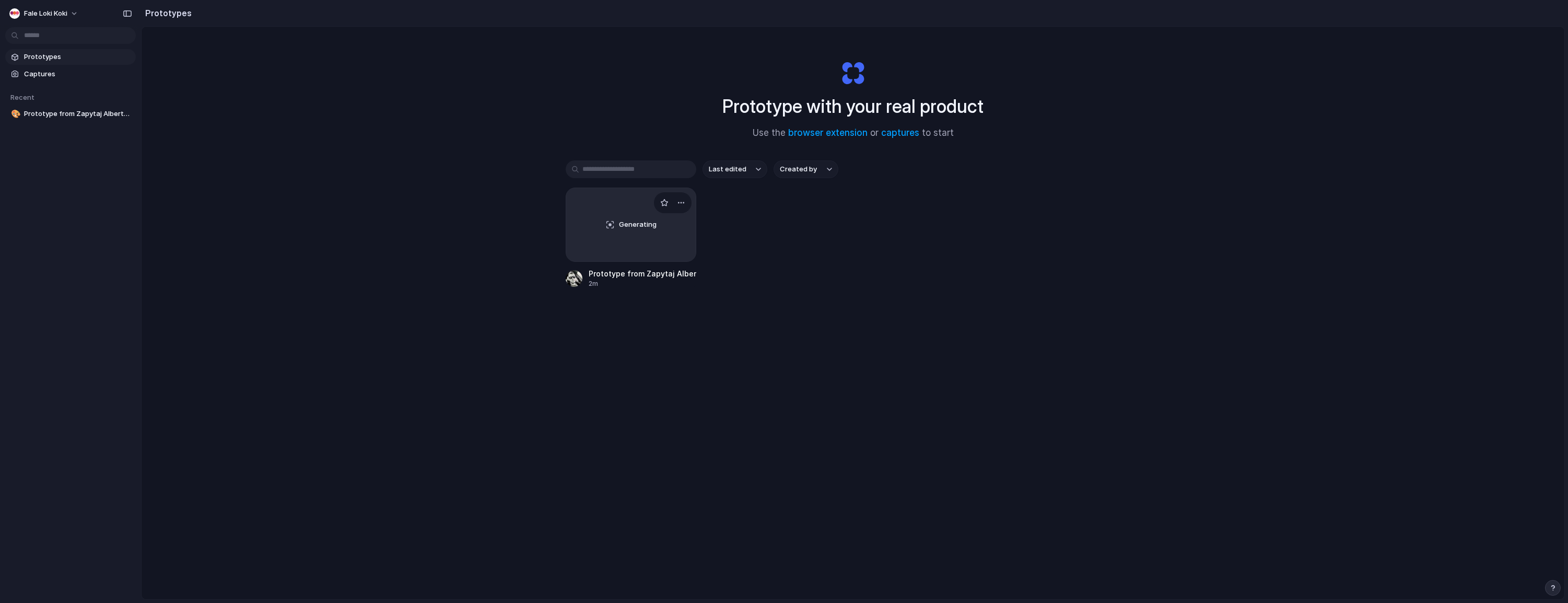
click at [609, 221] on div "Generating" at bounding box center [631, 225] width 130 height 73
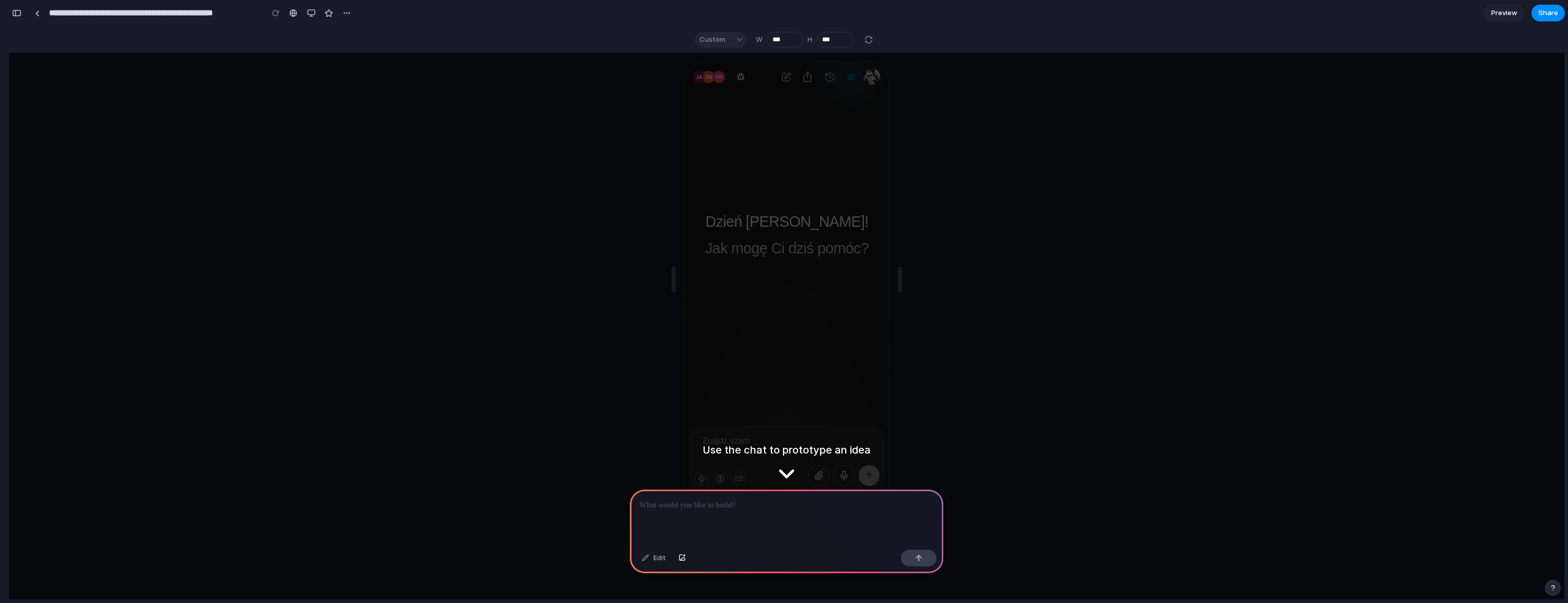
click at [781, 514] on div at bounding box center [786, 518] width 313 height 56
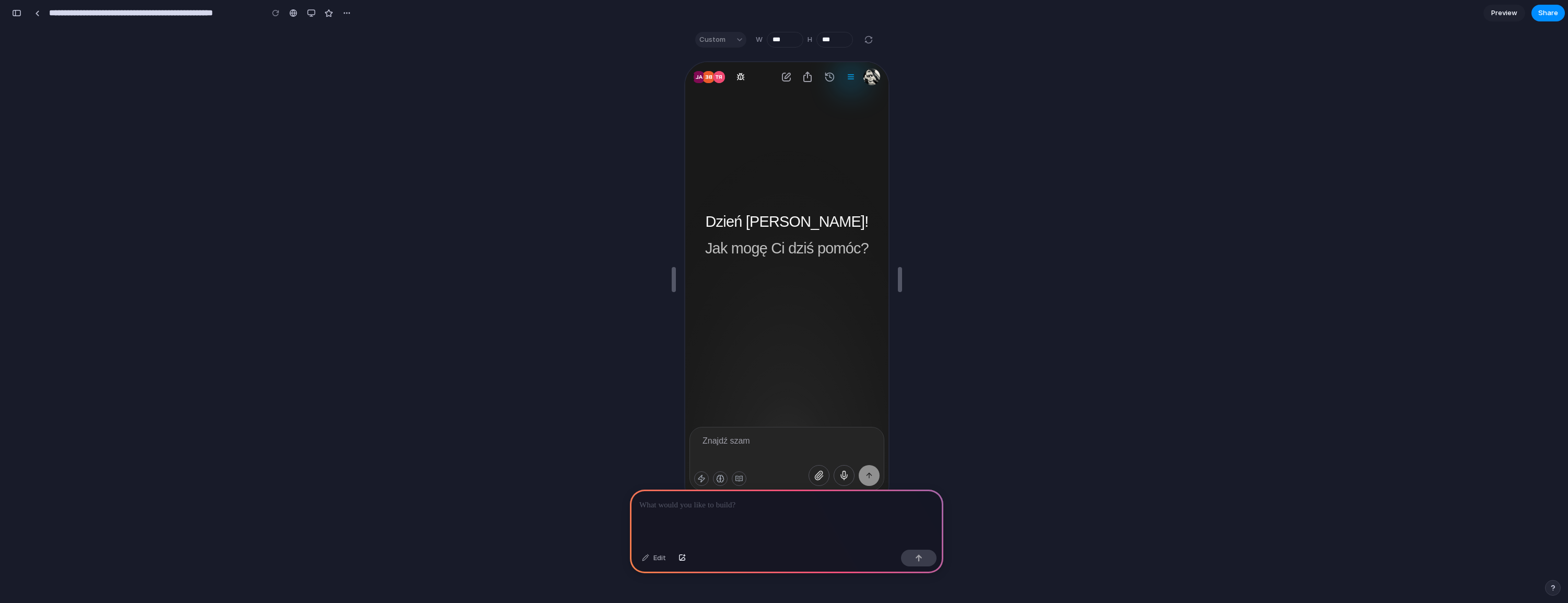
click at [777, 506] on p at bounding box center [786, 505] width 295 height 13
click at [853, 79] on div at bounding box center [849, 76] width 9 height 9
click at [852, 72] on div at bounding box center [849, 76] width 9 height 9
click at [869, 73] on img "button" at bounding box center [869, 76] width 17 height 17
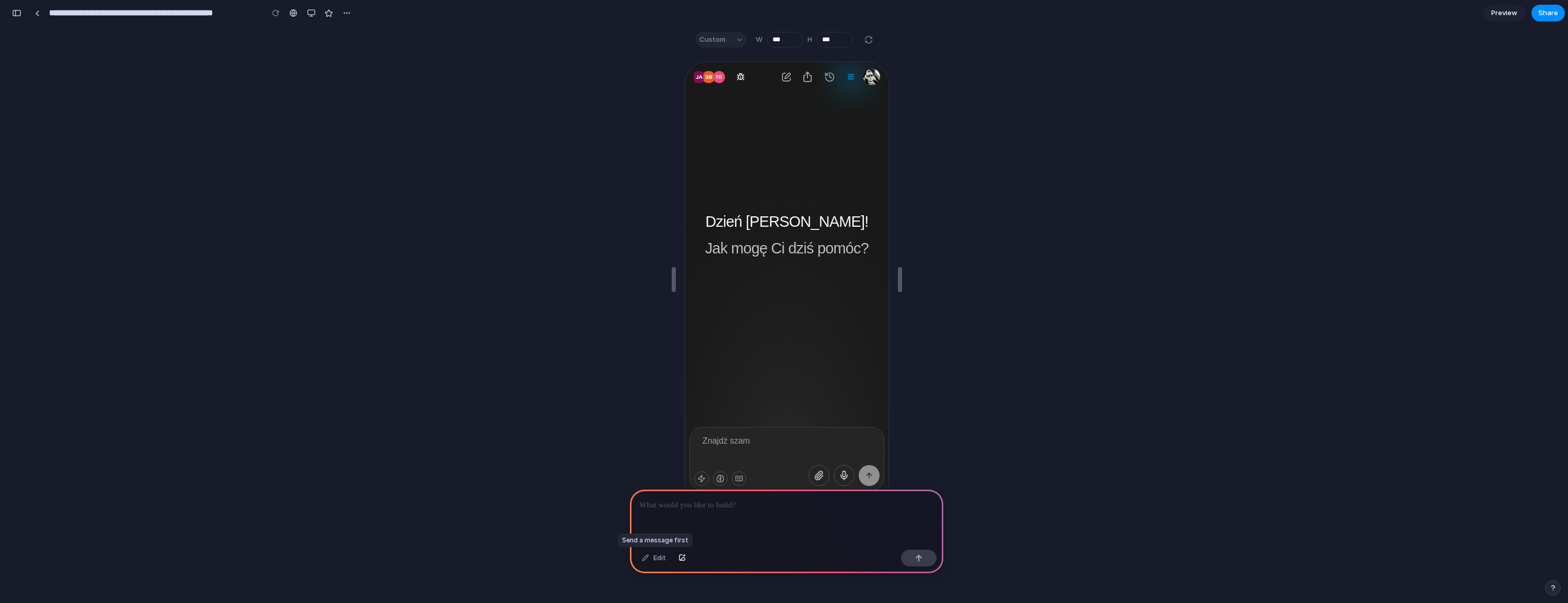
click at [650, 557] on div "Edit" at bounding box center [654, 558] width 34 height 17
click at [693, 500] on p at bounding box center [786, 505] width 295 height 13
click at [311, 15] on div "button" at bounding box center [311, 13] width 9 height 9
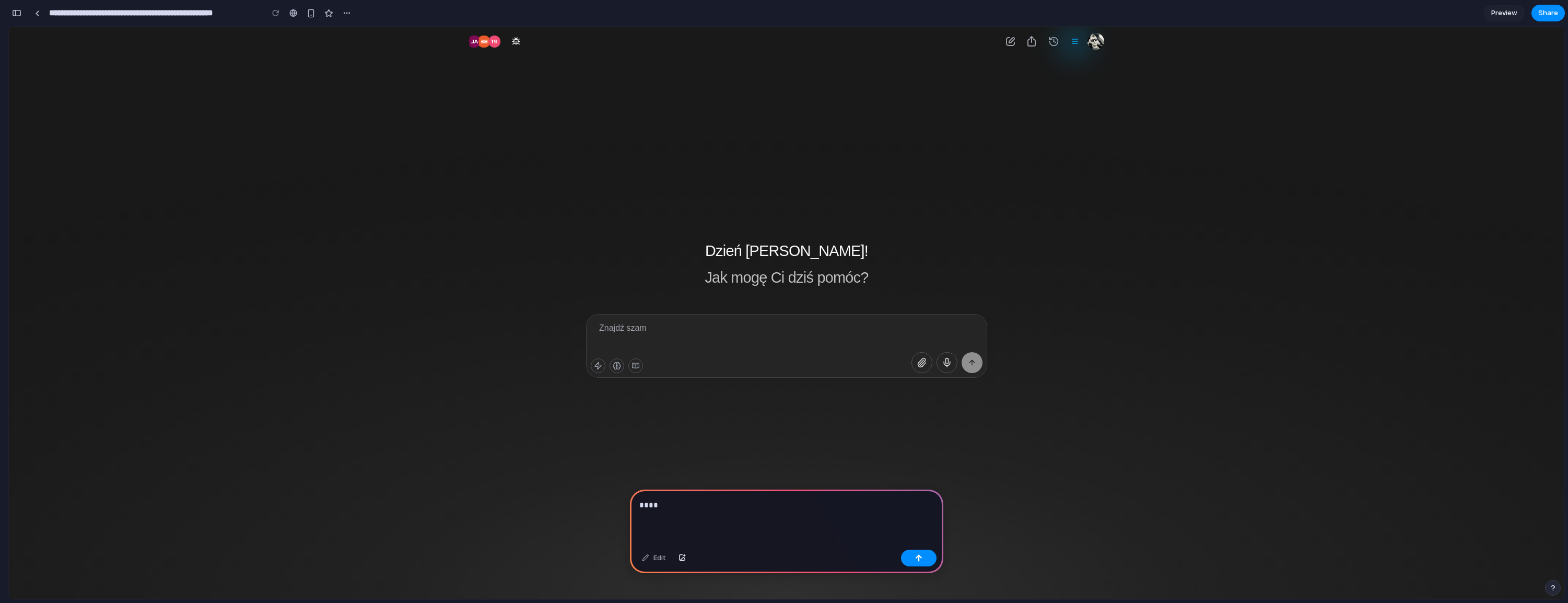
click at [832, 515] on div "****" at bounding box center [786, 518] width 313 height 56
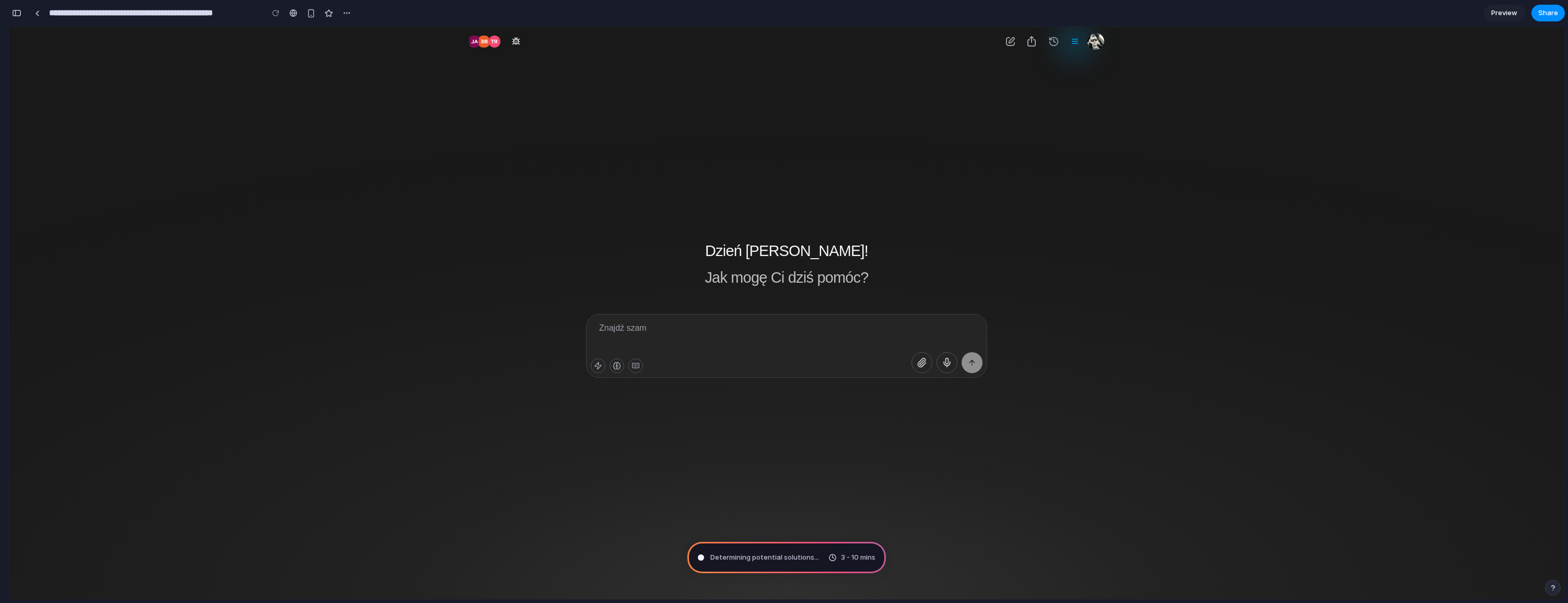
click at [1079, 46] on div at bounding box center [1075, 42] width 21 height 21
click at [1094, 41] on img "button" at bounding box center [1095, 41] width 17 height 17
click at [1094, 43] on img "button" at bounding box center [1095, 41] width 17 height 17
click at [638, 372] on button "Baza wiedzy wyłączona" at bounding box center [636, 366] width 15 height 15
click at [609, 372] on div at bounding box center [616, 366] width 52 height 15
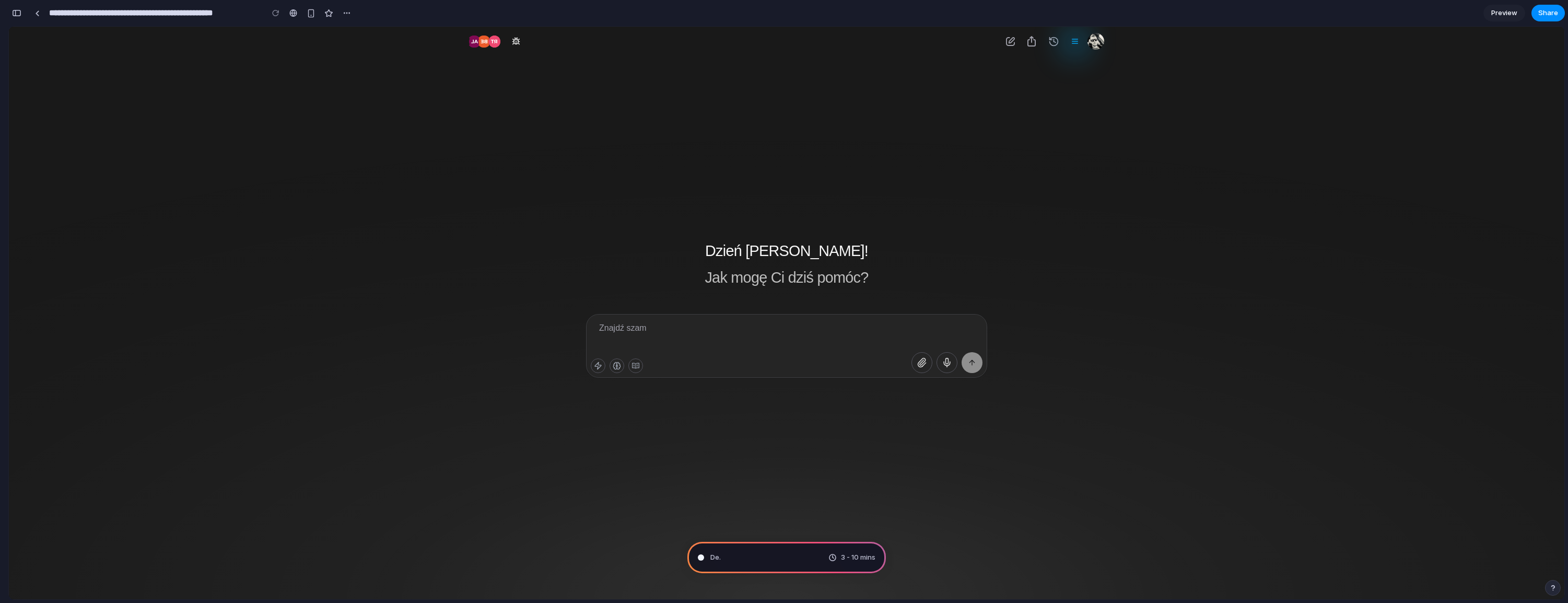
click at [613, 369] on icon "button" at bounding box center [616, 366] width 9 height 9
click at [595, 368] on icon "button" at bounding box center [598, 366] width 9 height 9
type input "**********"
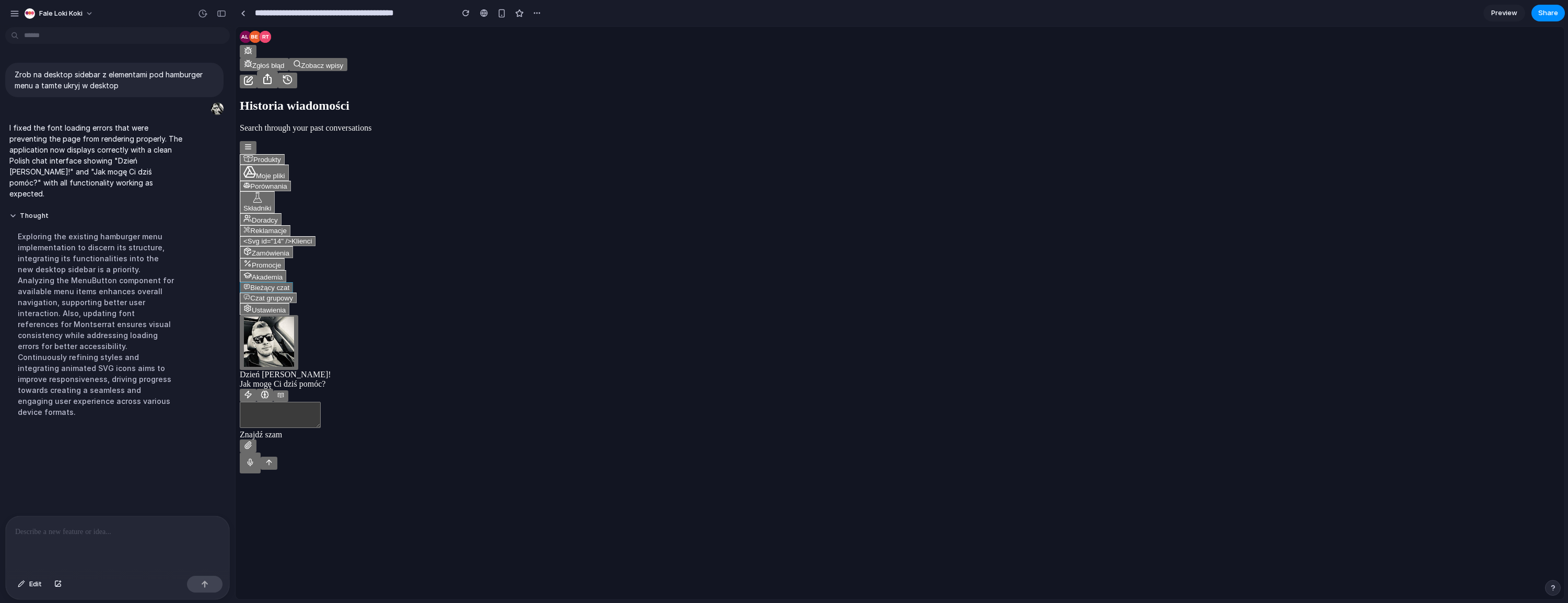
scroll to position [34, 0]
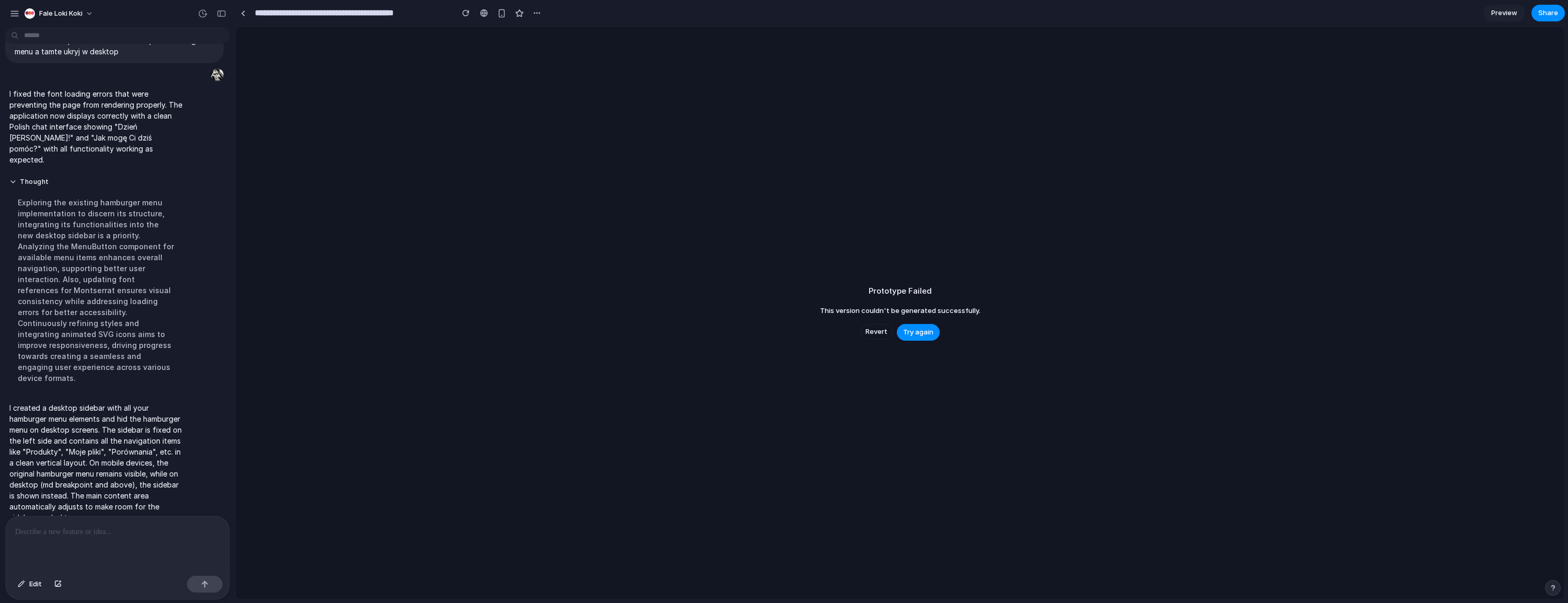
click at [908, 342] on div "Prototype Failed This version couldn't be generated successfully. Revert Try ag…" at bounding box center [900, 313] width 1329 height 573
click at [916, 337] on span "Try again" at bounding box center [918, 333] width 30 height 11
click at [918, 329] on span "Try again" at bounding box center [918, 333] width 30 height 11
click at [18, 14] on div "button" at bounding box center [15, 13] width 9 height 9
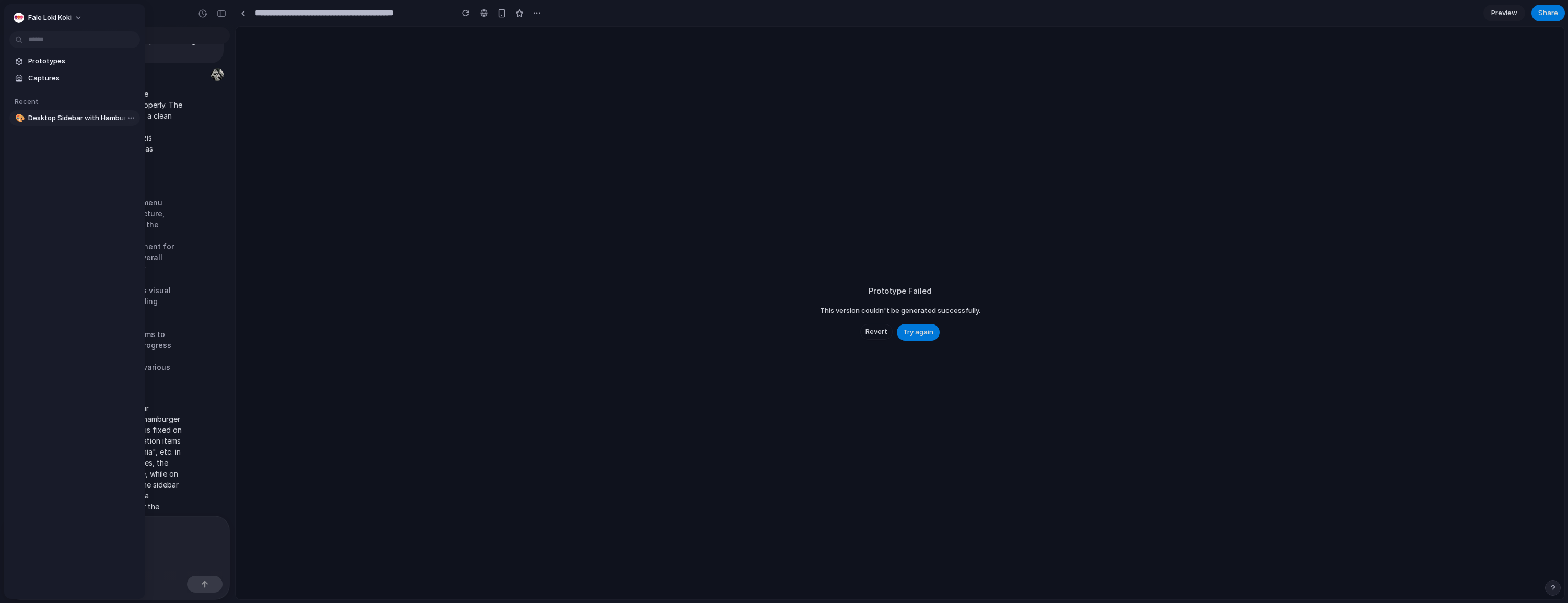
click at [75, 117] on span "Desktop Sidebar with Hamburger Menu Elements" at bounding box center [82, 118] width 107 height 11
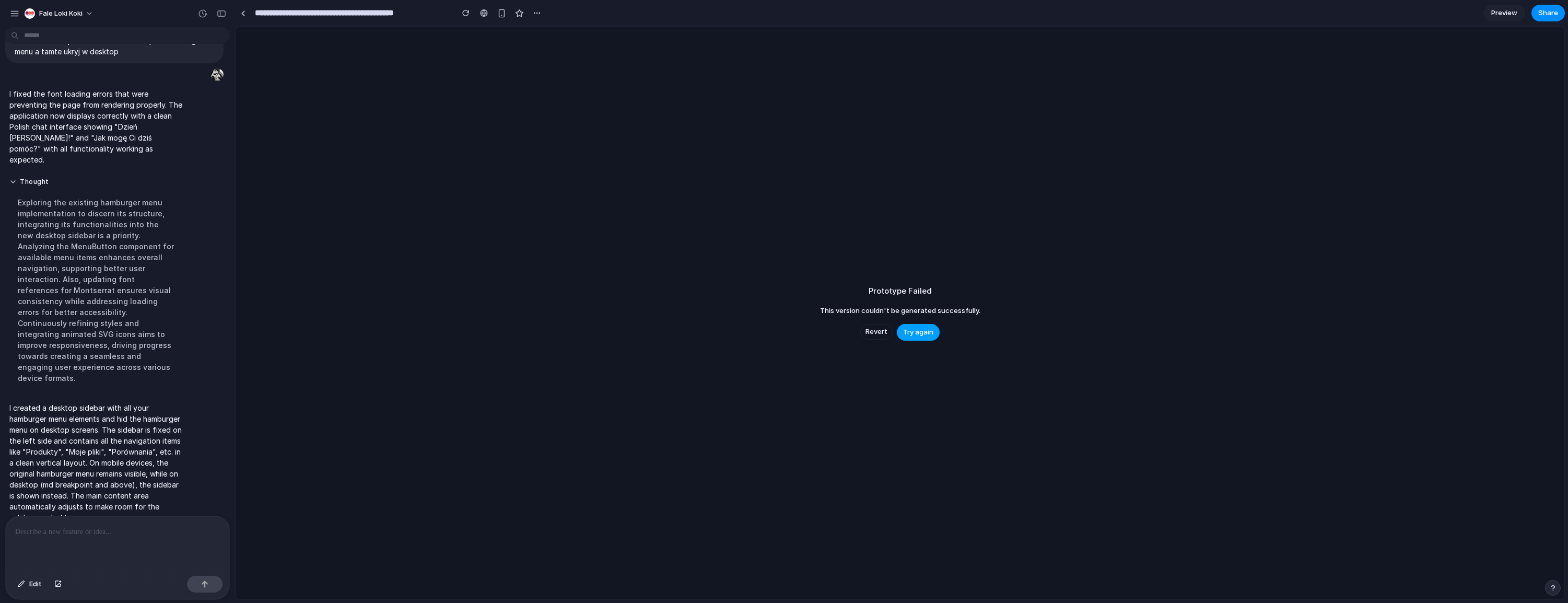
click at [924, 329] on span "Try again" at bounding box center [918, 333] width 30 height 11
